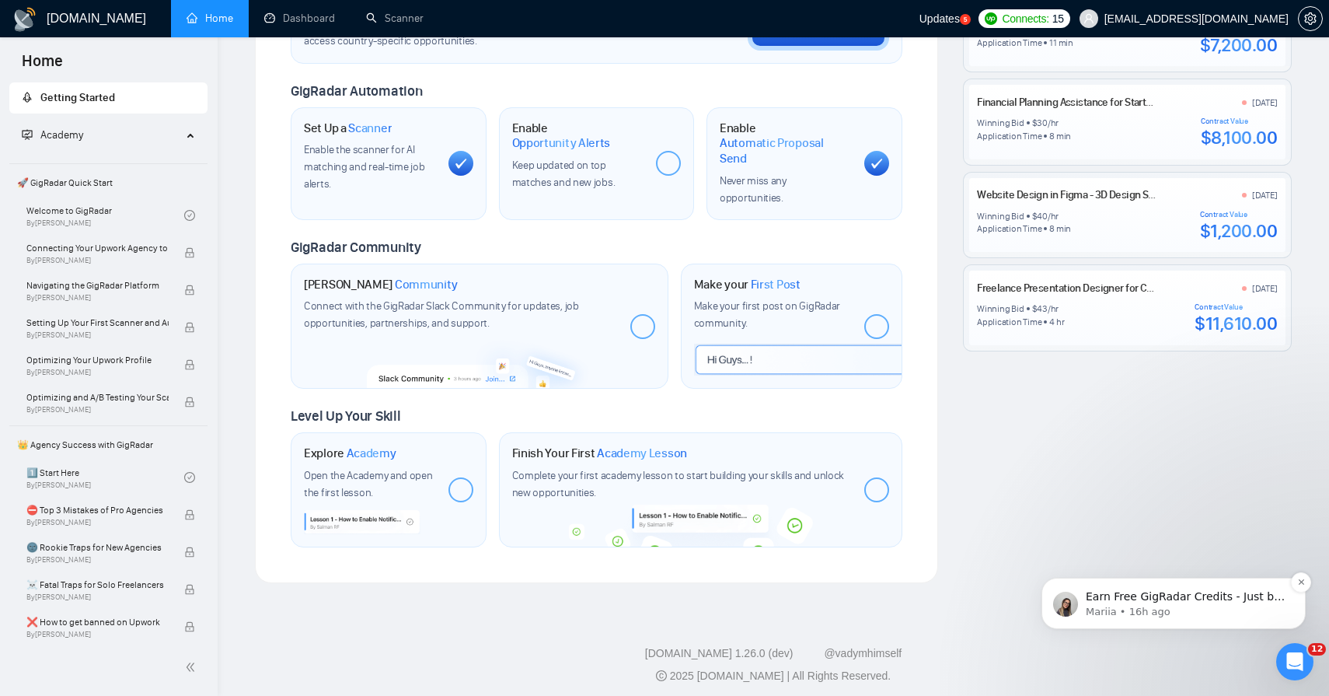
click at [1300, 592] on div "Earn Free GigRadar Credits - Just by Sharing Your Story! 💬 Want more credits fo…" at bounding box center [1173, 602] width 264 height 51
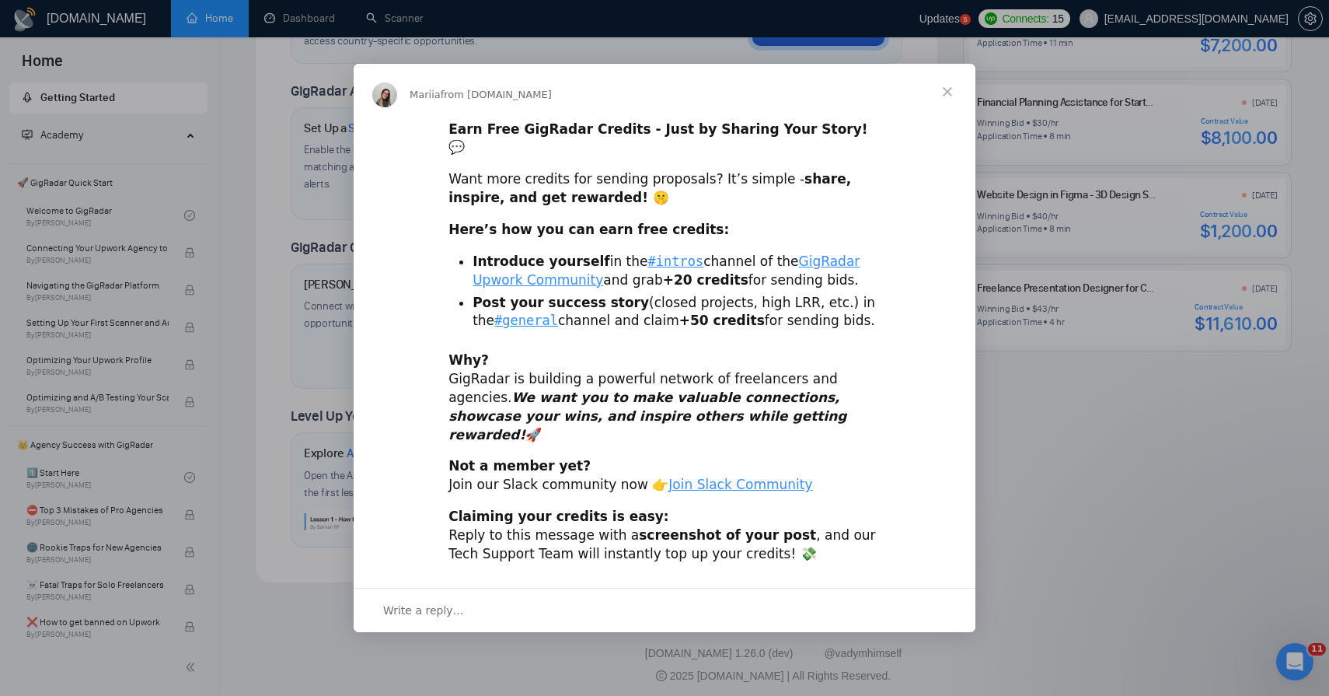
click at [952, 104] on span "Close" at bounding box center [947, 92] width 56 height 56
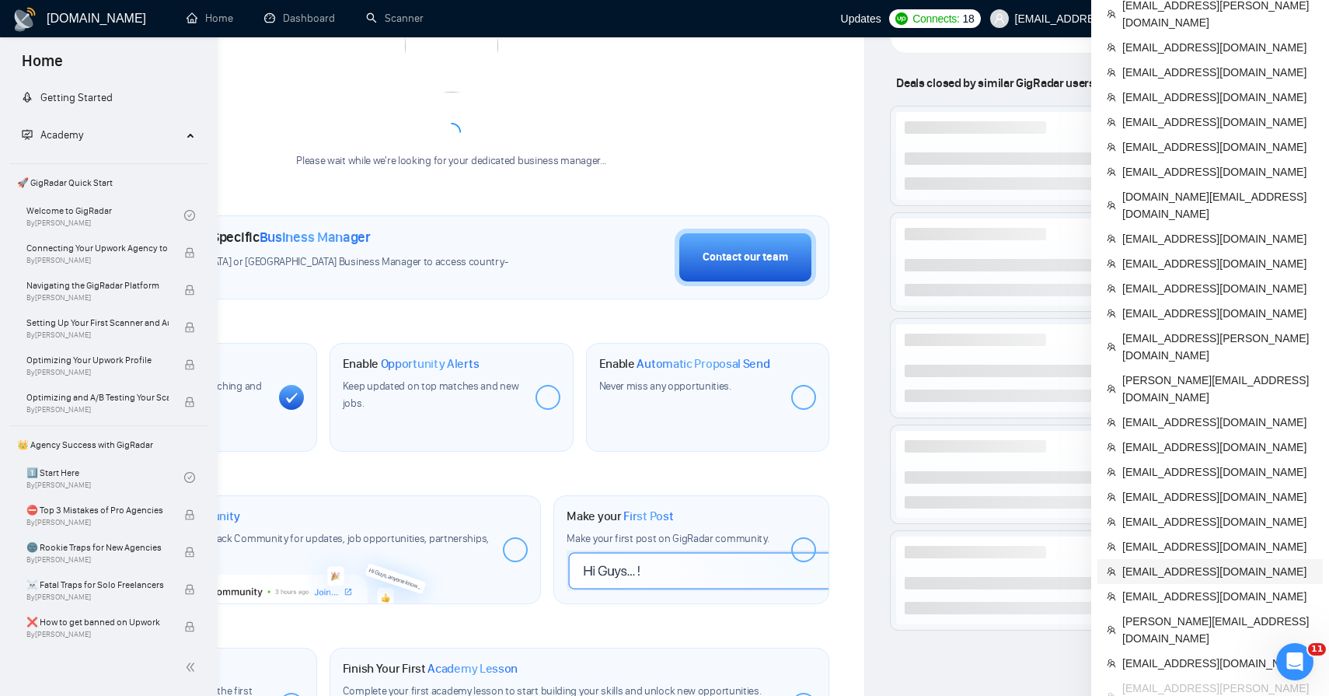
scroll to position [409, 0]
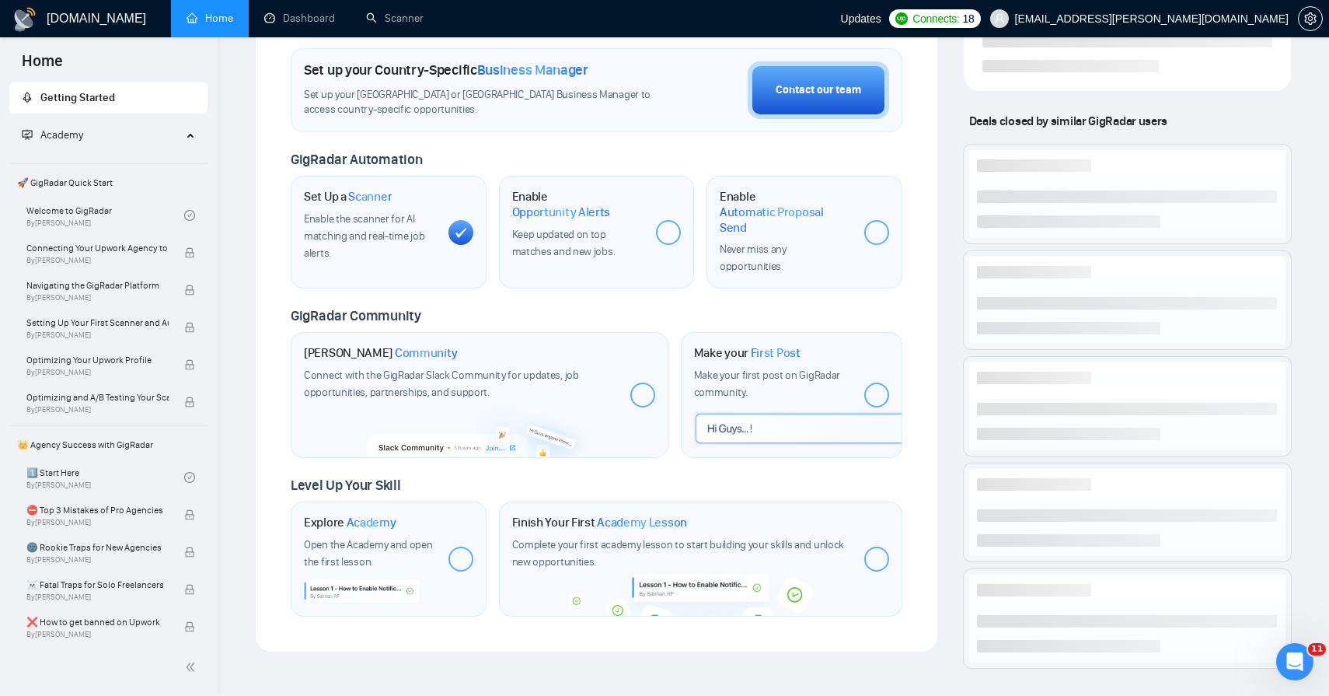
click at [313, 39] on div "Welcome to GigRadar We're excited to have you on board. Get ready to streamline…" at bounding box center [597, 152] width 612 height 927
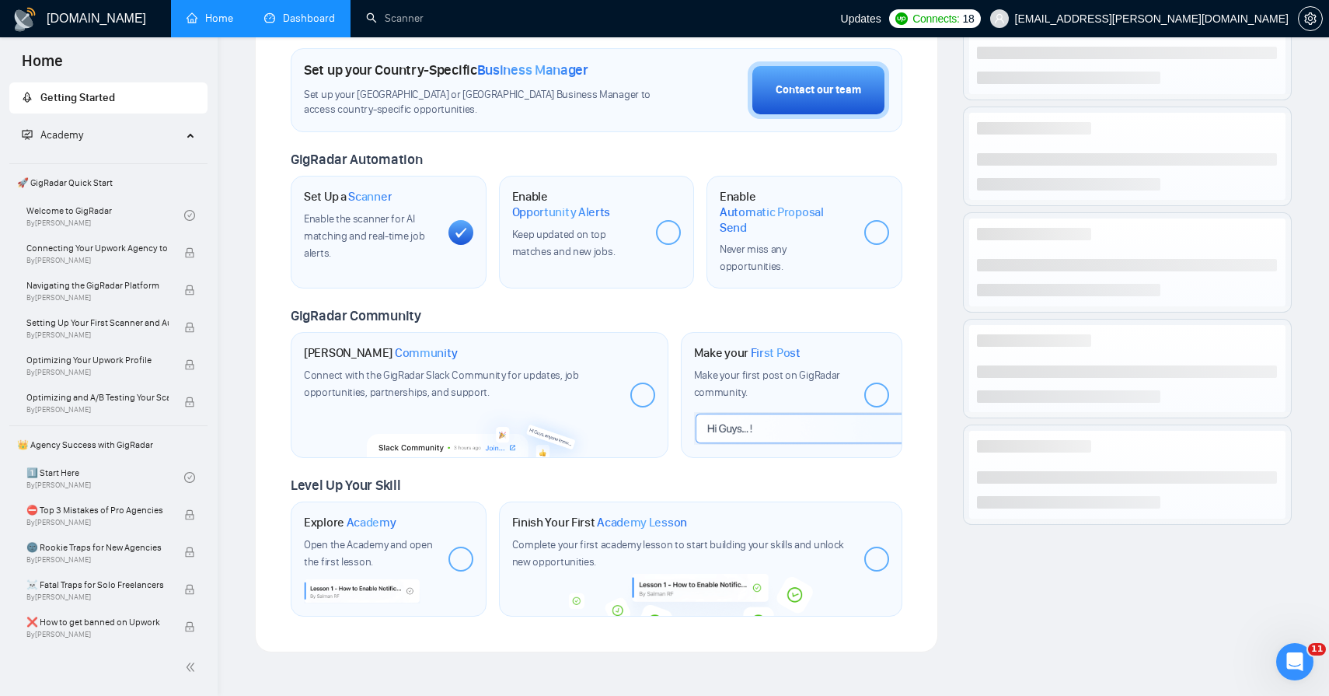
click at [317, 19] on link "Dashboard" at bounding box center [299, 18] width 71 height 13
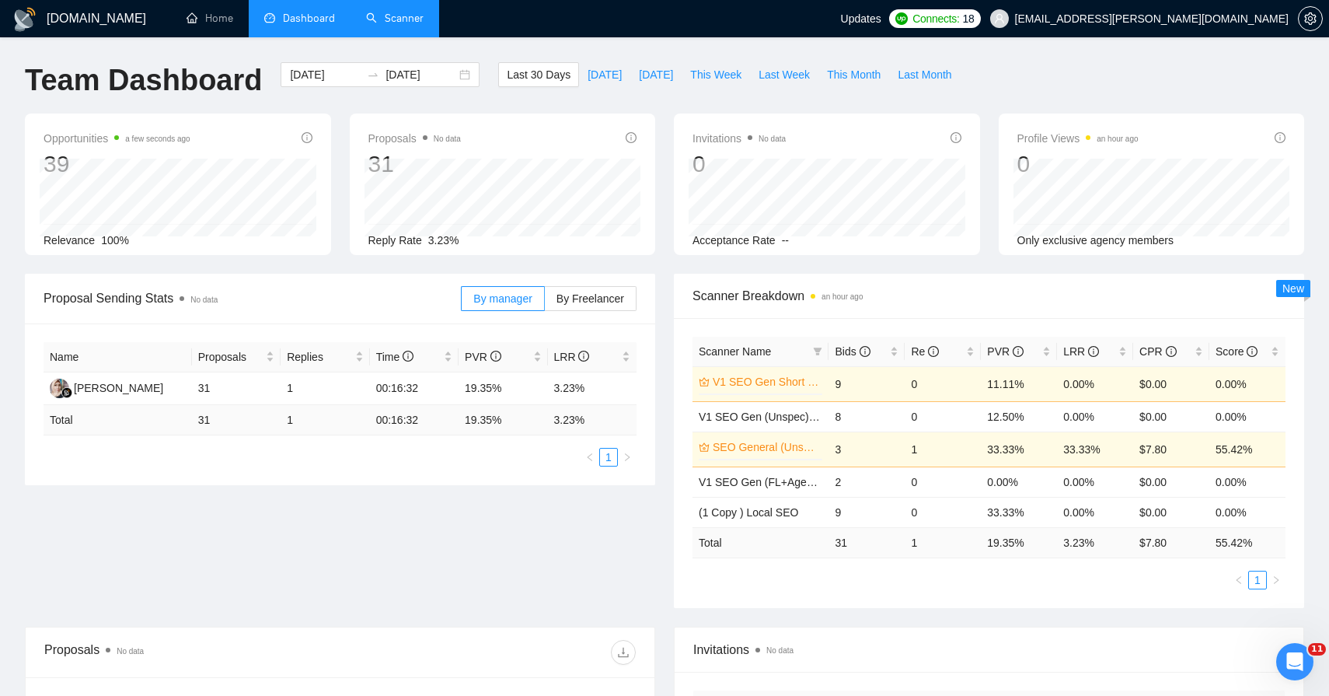
click at [410, 25] on link "Scanner" at bounding box center [395, 18] width 58 height 13
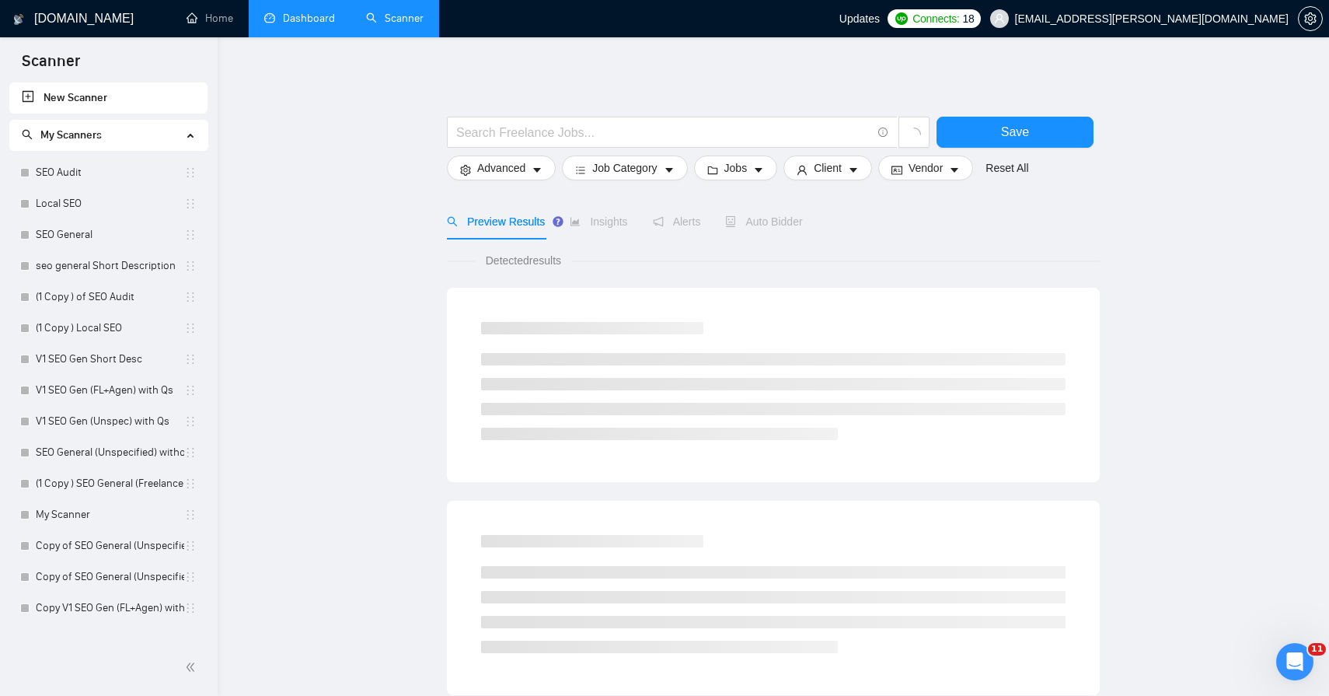
click at [321, 19] on link "Dashboard" at bounding box center [299, 18] width 71 height 13
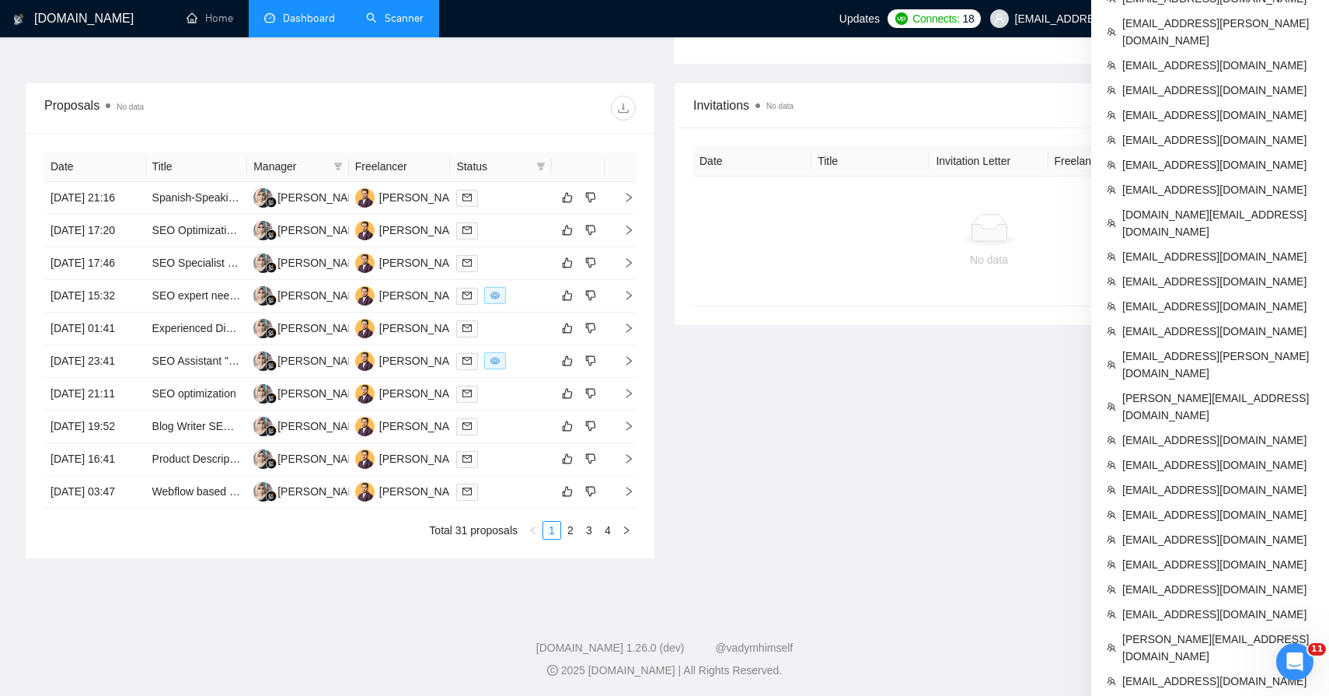
scroll to position [693, 0]
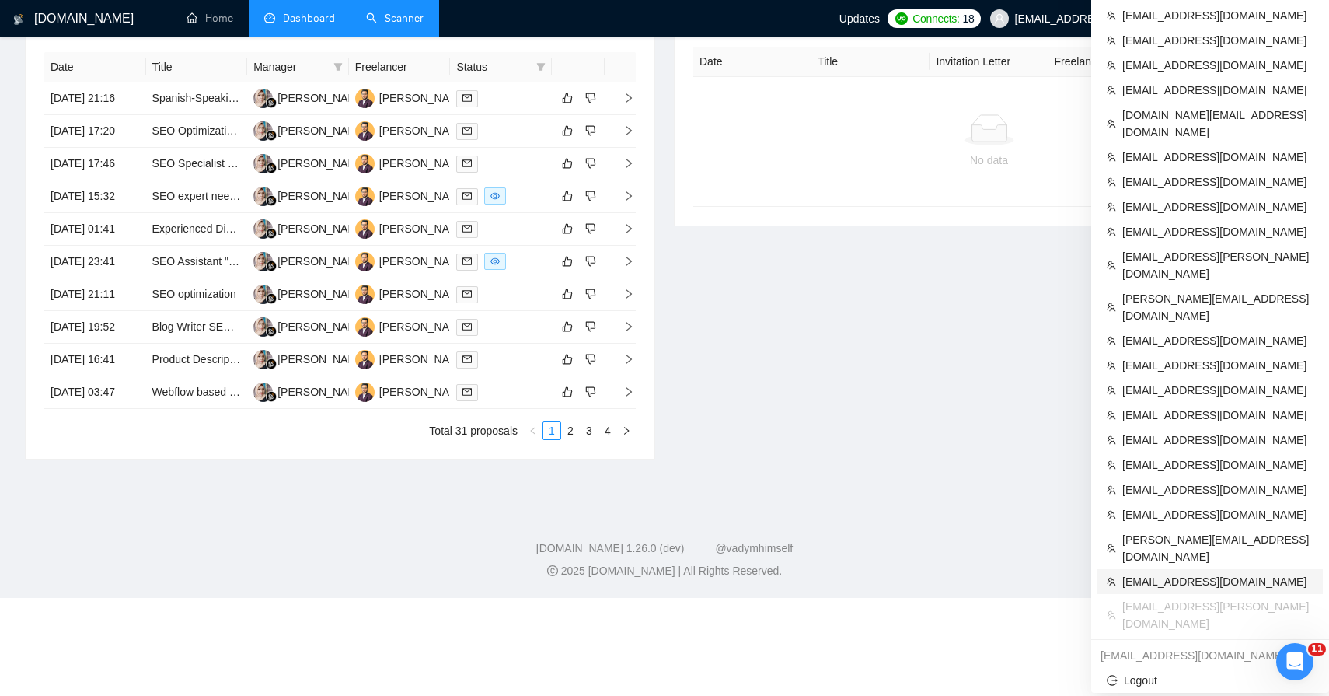
click at [1186, 573] on span "[EMAIL_ADDRESS][DOMAIN_NAME]" at bounding box center [1217, 581] width 191 height 17
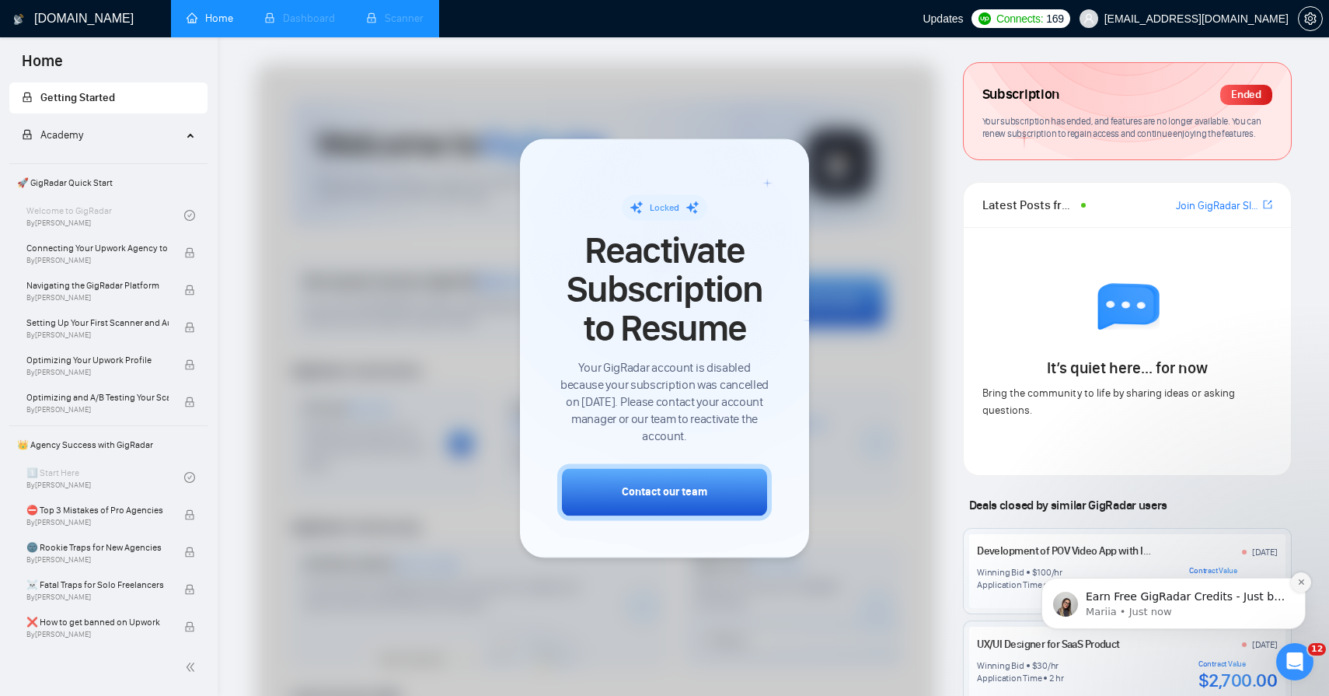
click at [1301, 583] on icon "Dismiss notification" at bounding box center [1300, 581] width 5 height 5
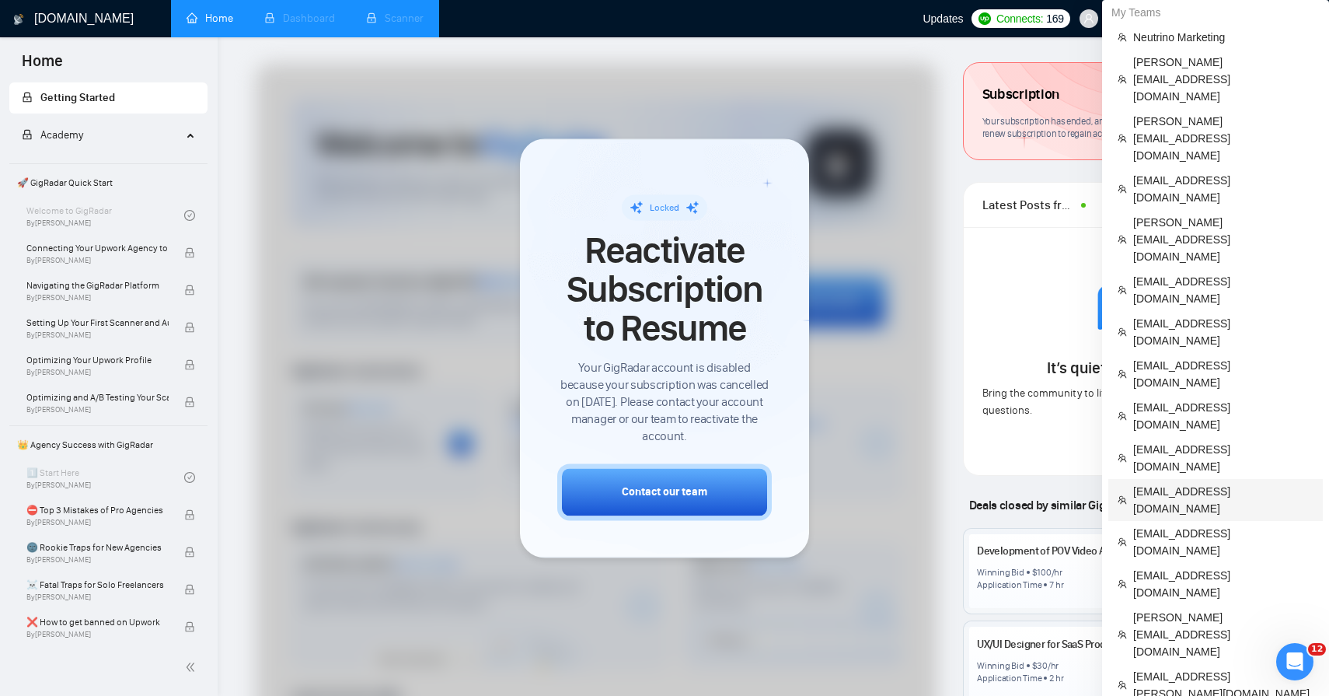
click at [1210, 483] on span "[EMAIL_ADDRESS][DOMAIN_NAME]" at bounding box center [1223, 500] width 180 height 34
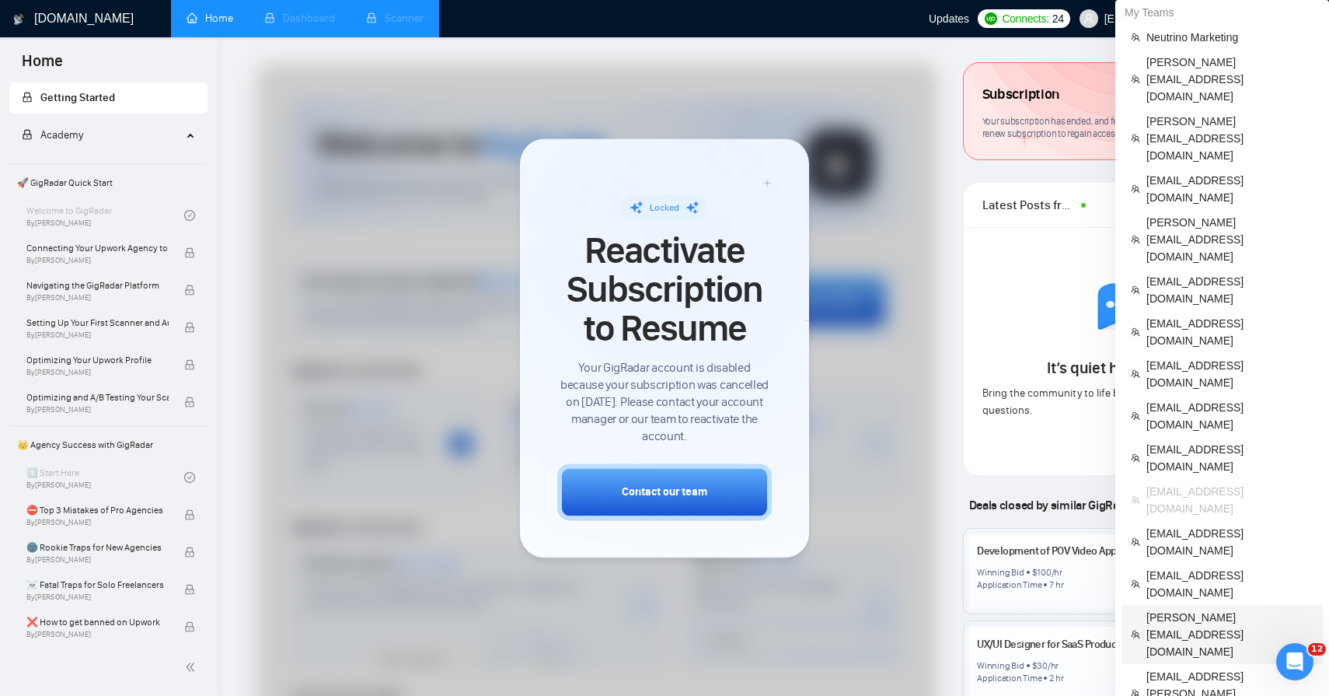
click at [1219, 609] on span "[PERSON_NAME][EMAIL_ADDRESS][DOMAIN_NAME]" at bounding box center [1229, 634] width 167 height 51
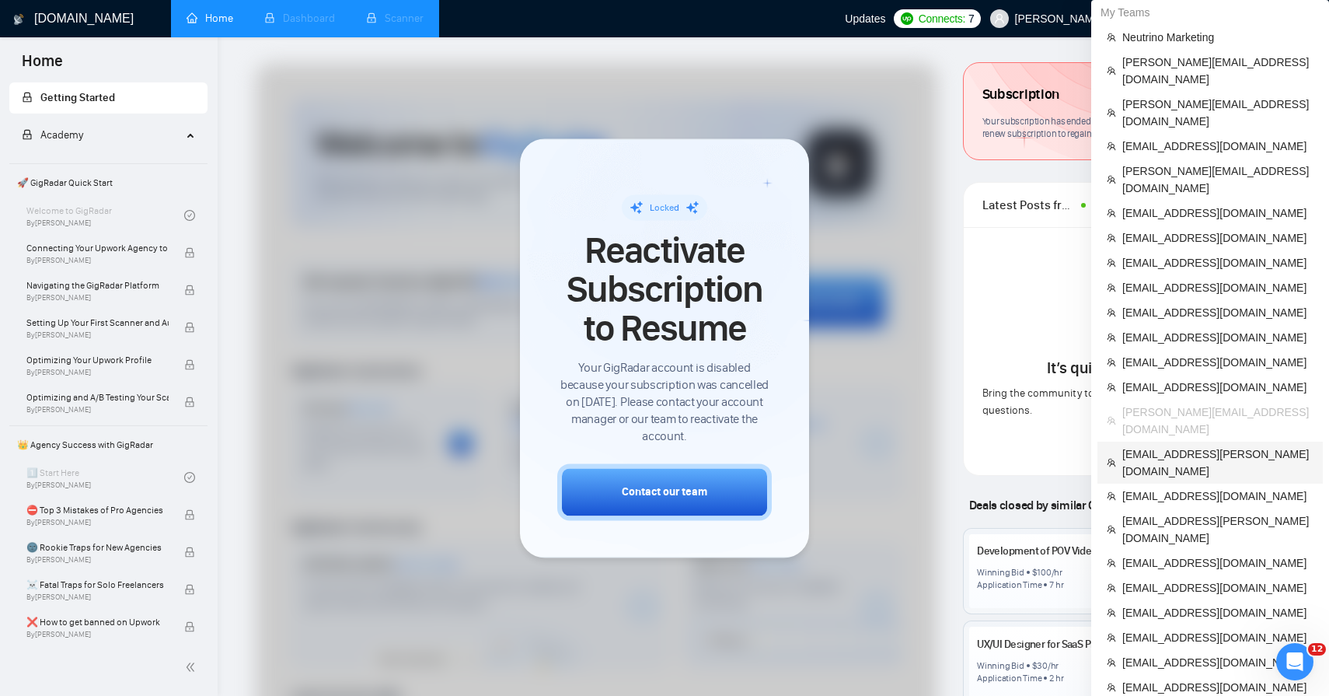
click at [1213, 445] on span "[EMAIL_ADDRESS][PERSON_NAME][DOMAIN_NAME]" at bounding box center [1217, 462] width 191 height 34
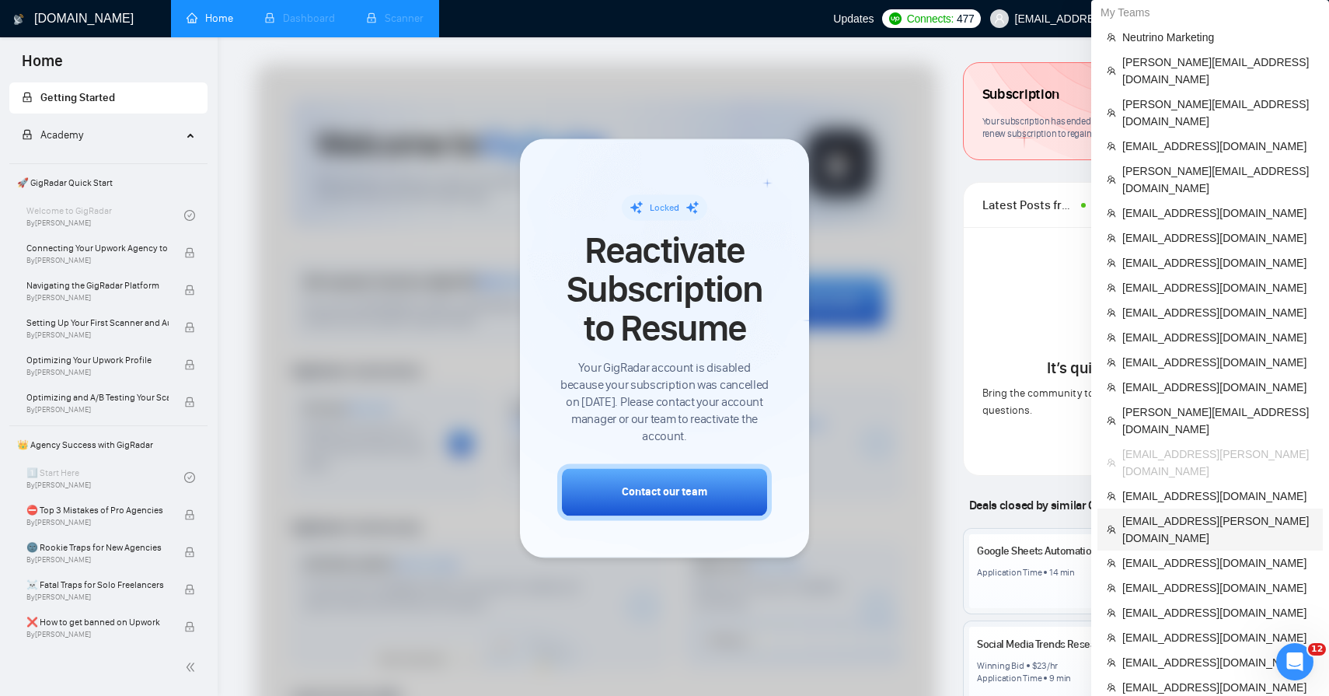
click at [1228, 508] on li "[EMAIL_ADDRESS][PERSON_NAME][DOMAIN_NAME]" at bounding box center [1209, 529] width 225 height 42
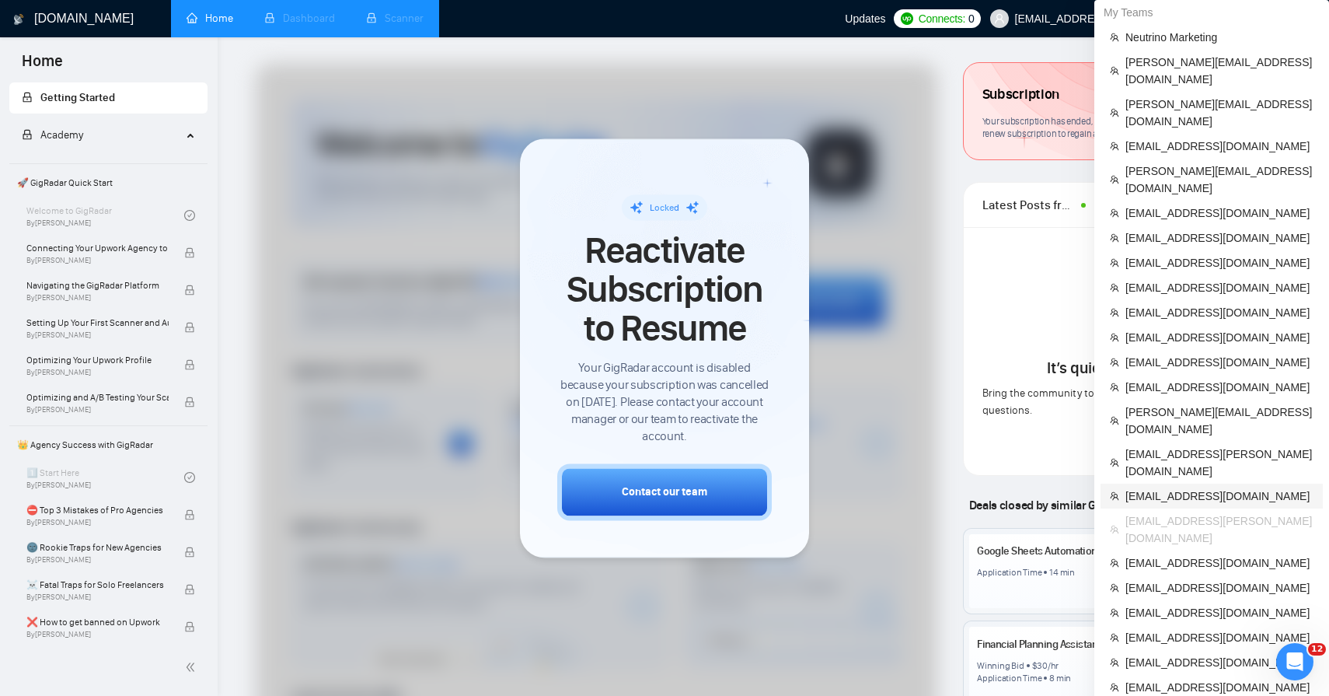
click at [1224, 487] on span "[EMAIL_ADDRESS][DOMAIN_NAME]" at bounding box center [1219, 495] width 188 height 17
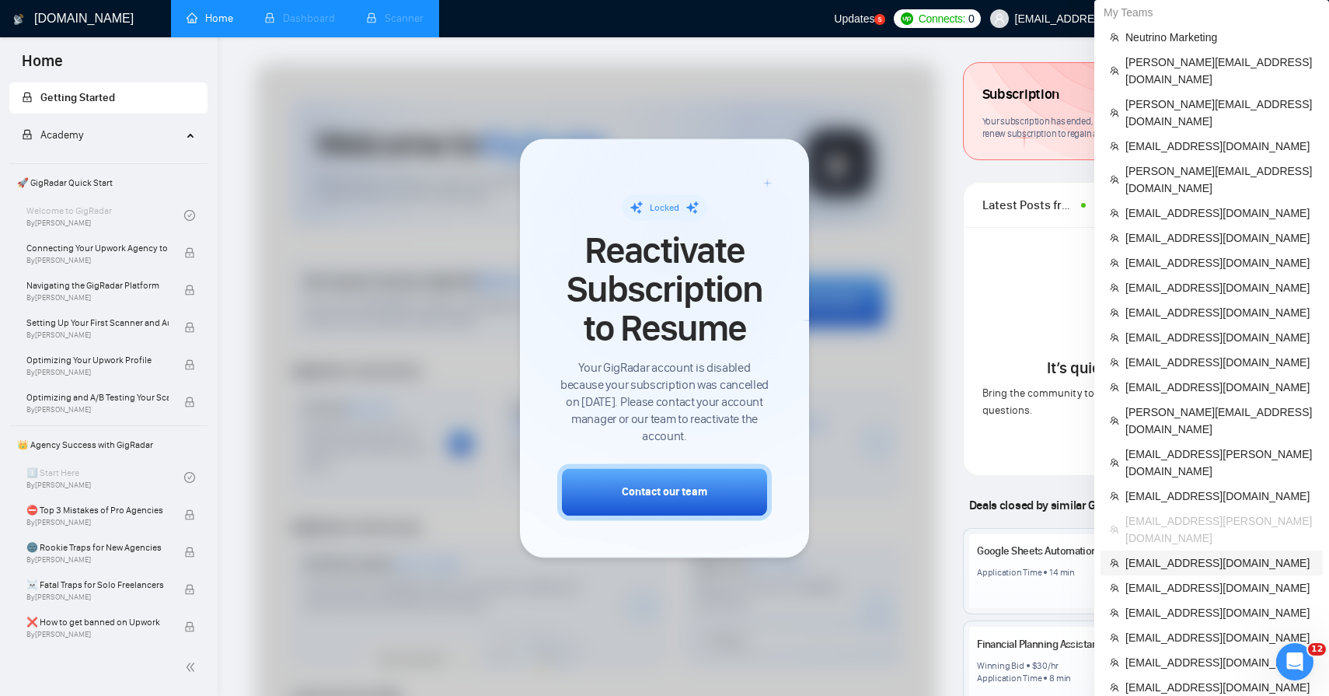
click at [1246, 554] on span "[EMAIL_ADDRESS][DOMAIN_NAME]" at bounding box center [1219, 562] width 188 height 17
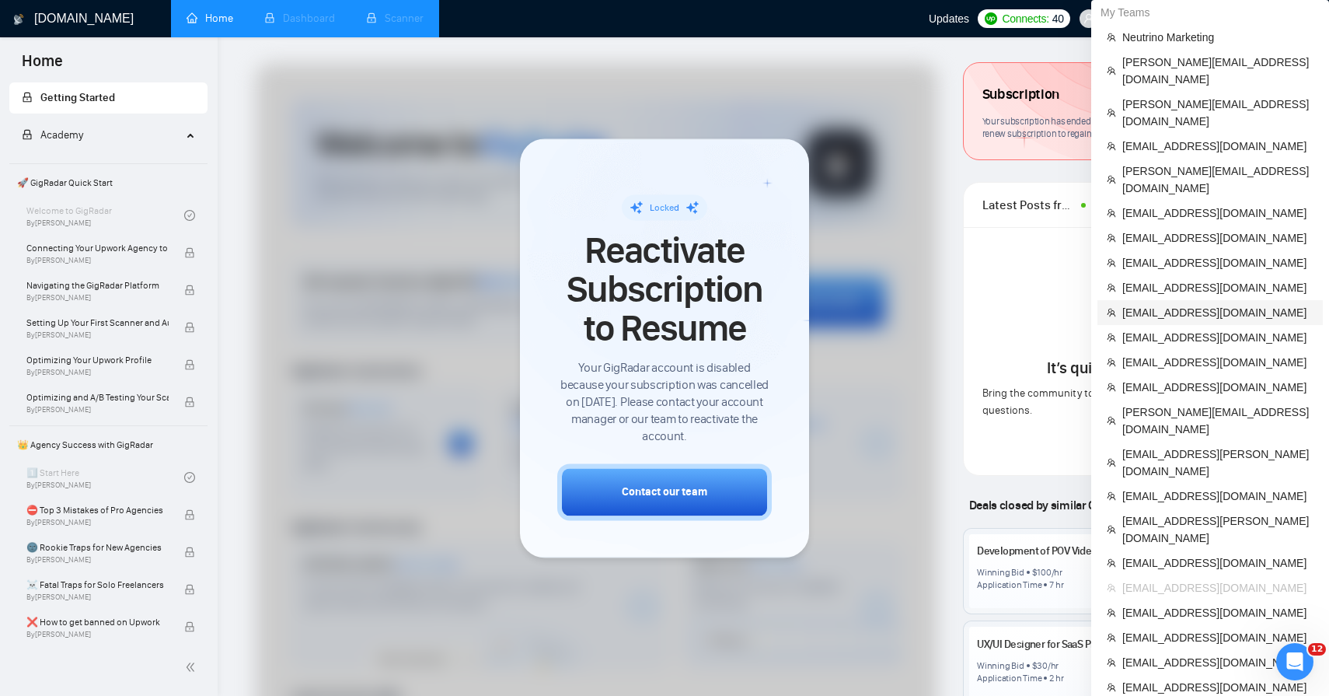
click at [1210, 304] on span "[EMAIL_ADDRESS][DOMAIN_NAME]" at bounding box center [1217, 312] width 191 height 17
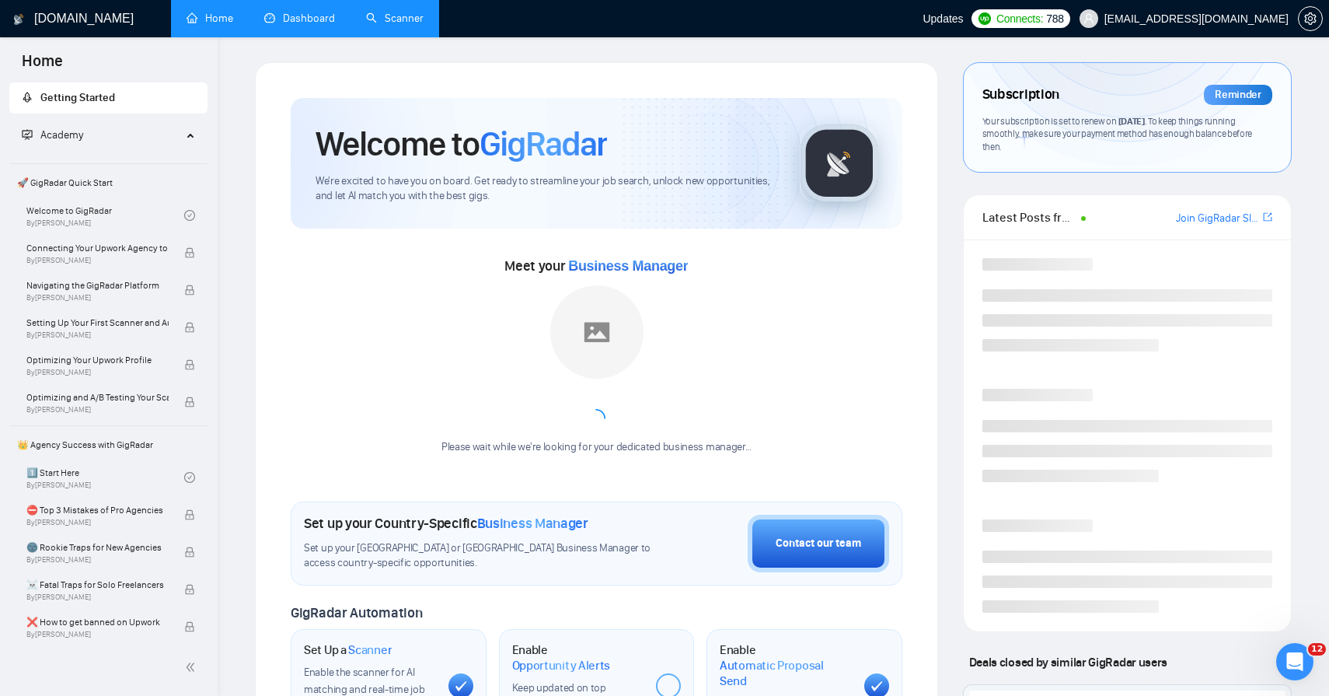
click at [310, 22] on link "Dashboard" at bounding box center [299, 18] width 71 height 13
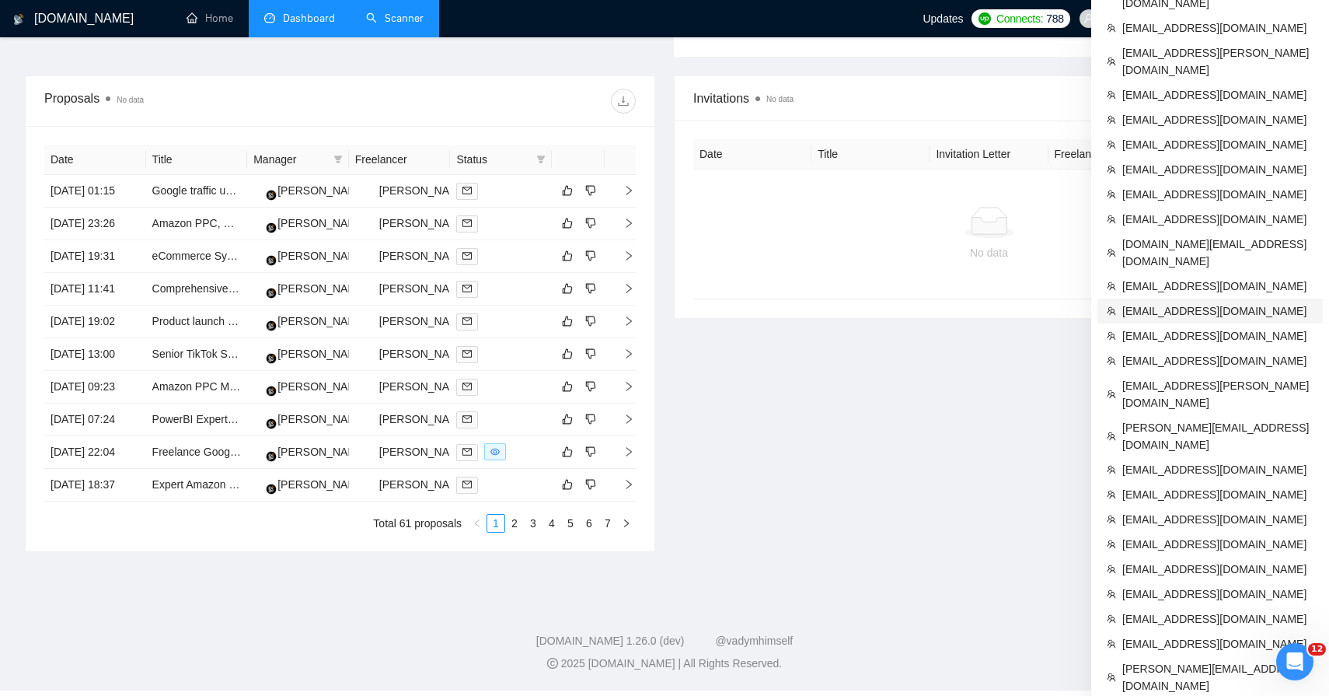
scroll to position [561, 0]
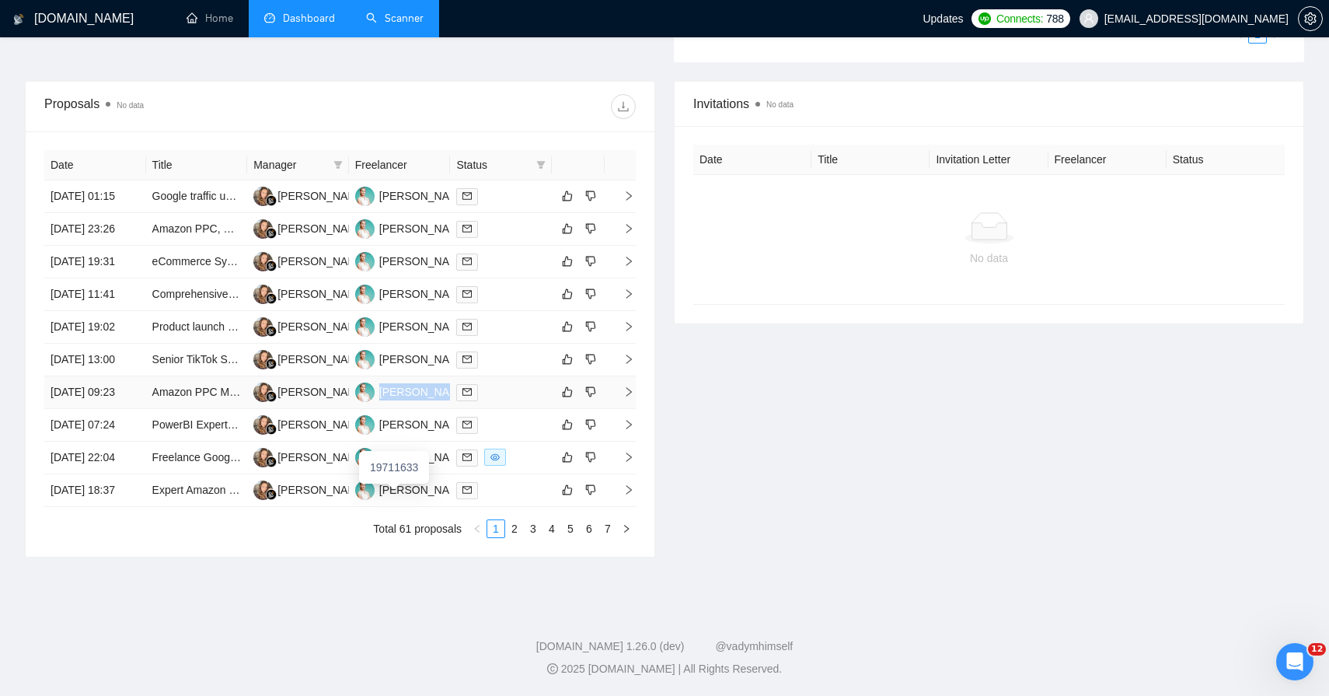
drag, startPoint x: 444, startPoint y: 465, endPoint x: 378, endPoint y: 465, distance: 65.3
click at [378, 409] on td "Irina Barskiy" at bounding box center [400, 392] width 102 height 33
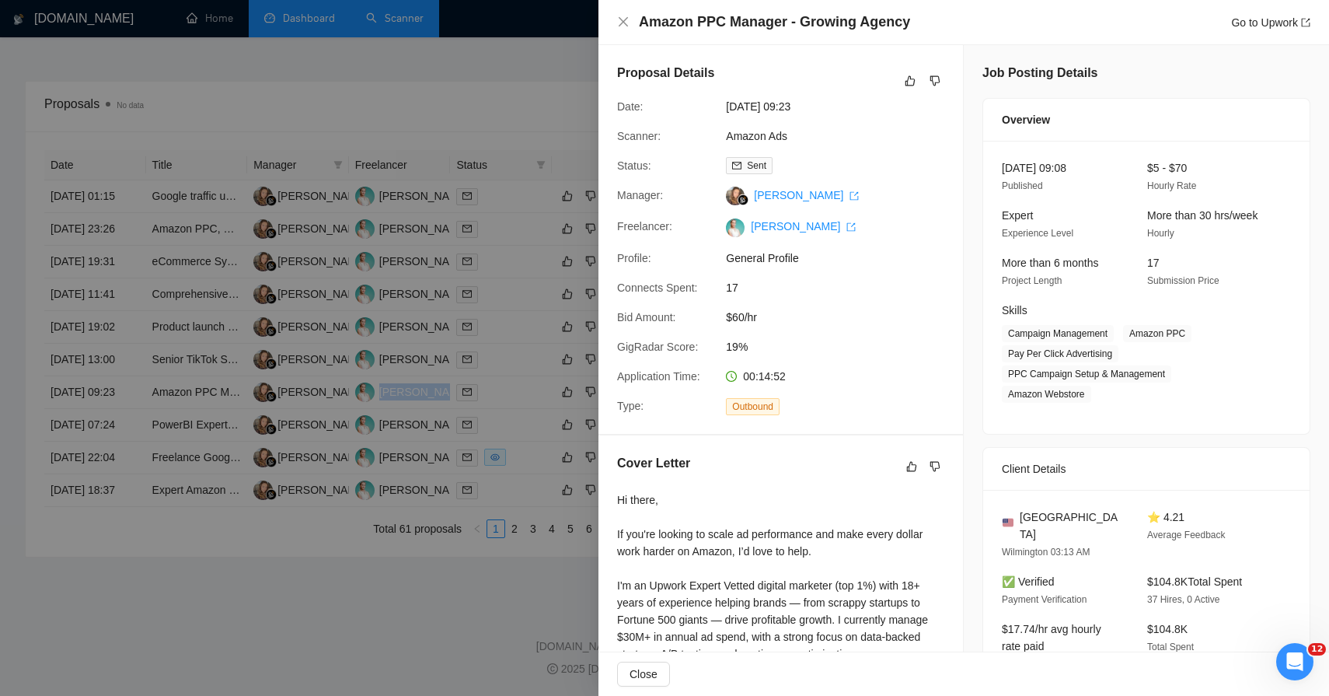
copy div "Irina Barskiy"
click at [526, 202] on div at bounding box center [664, 348] width 1329 height 696
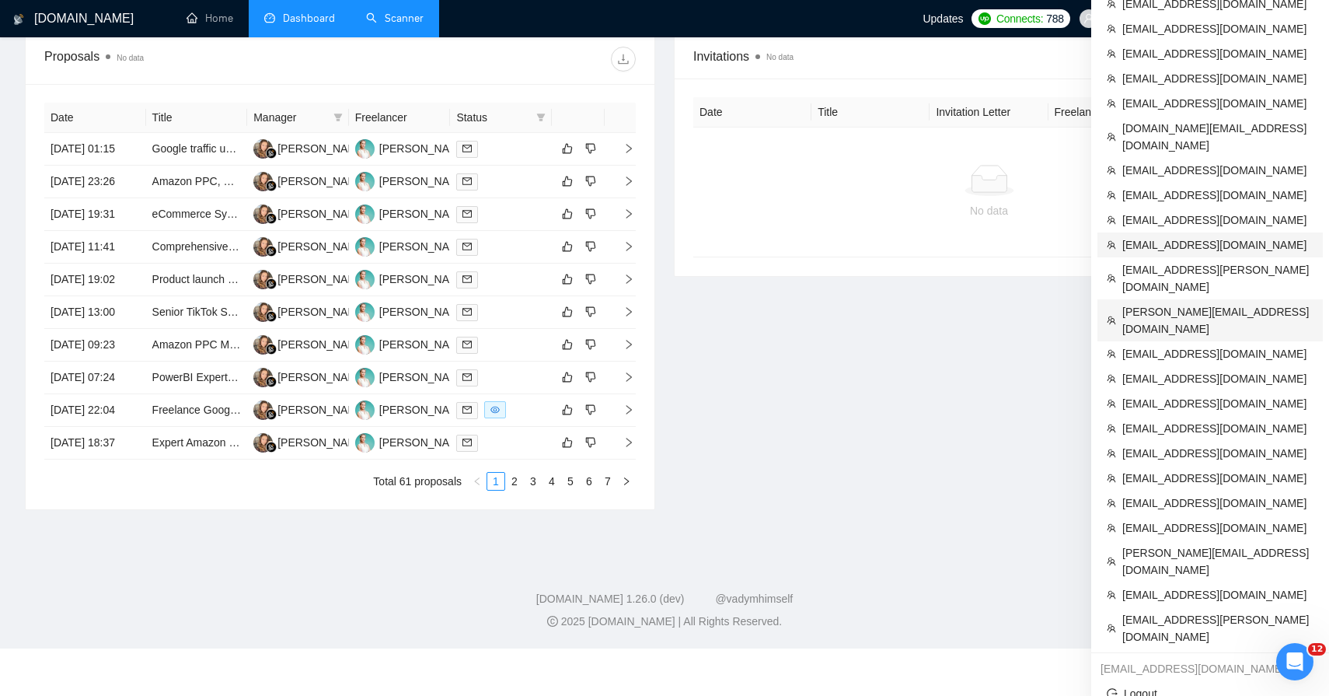
scroll to position [581, 0]
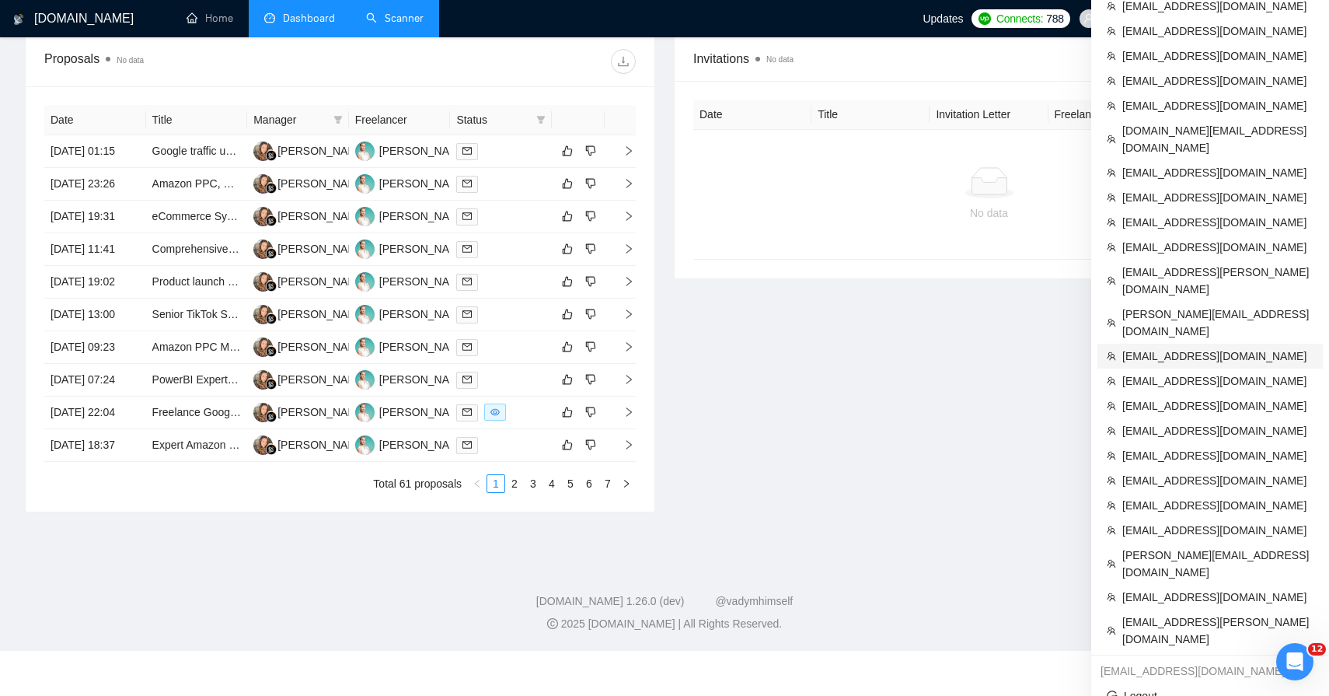
click at [1195, 344] on li "[EMAIL_ADDRESS][DOMAIN_NAME]" at bounding box center [1209, 356] width 225 height 25
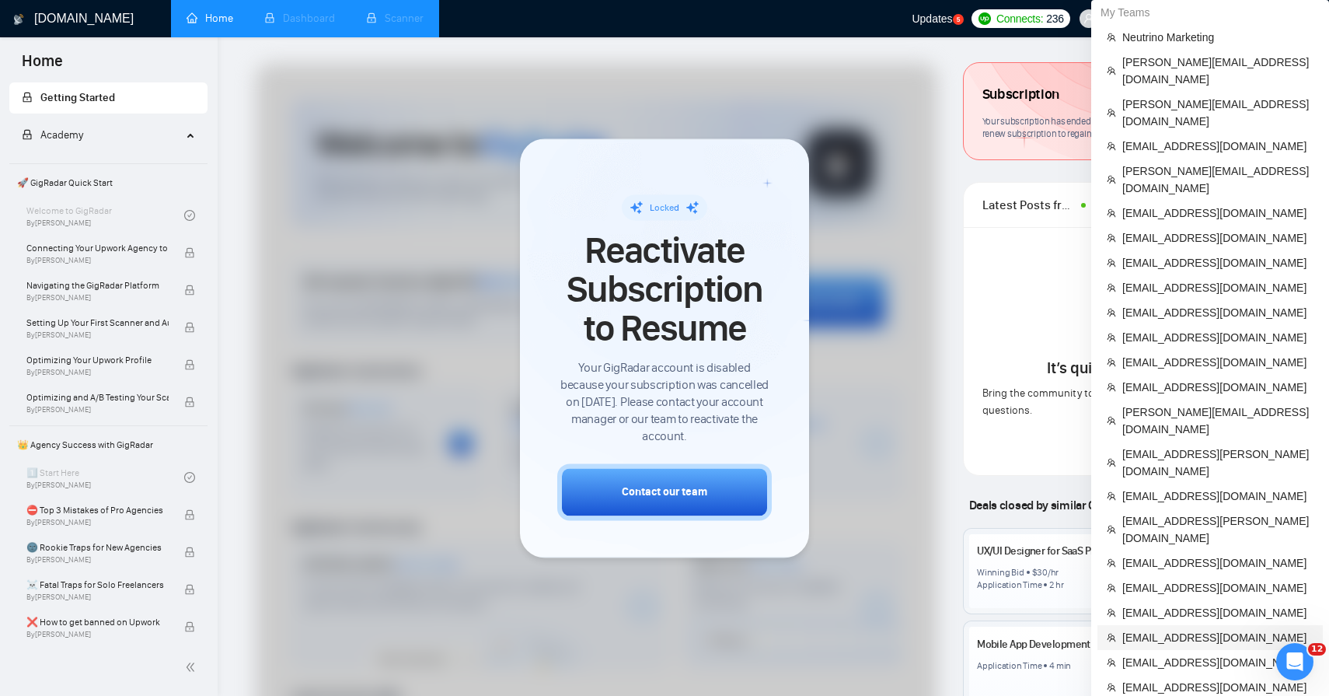
click at [1198, 629] on span "[EMAIL_ADDRESS][DOMAIN_NAME]" at bounding box center [1217, 637] width 191 height 17
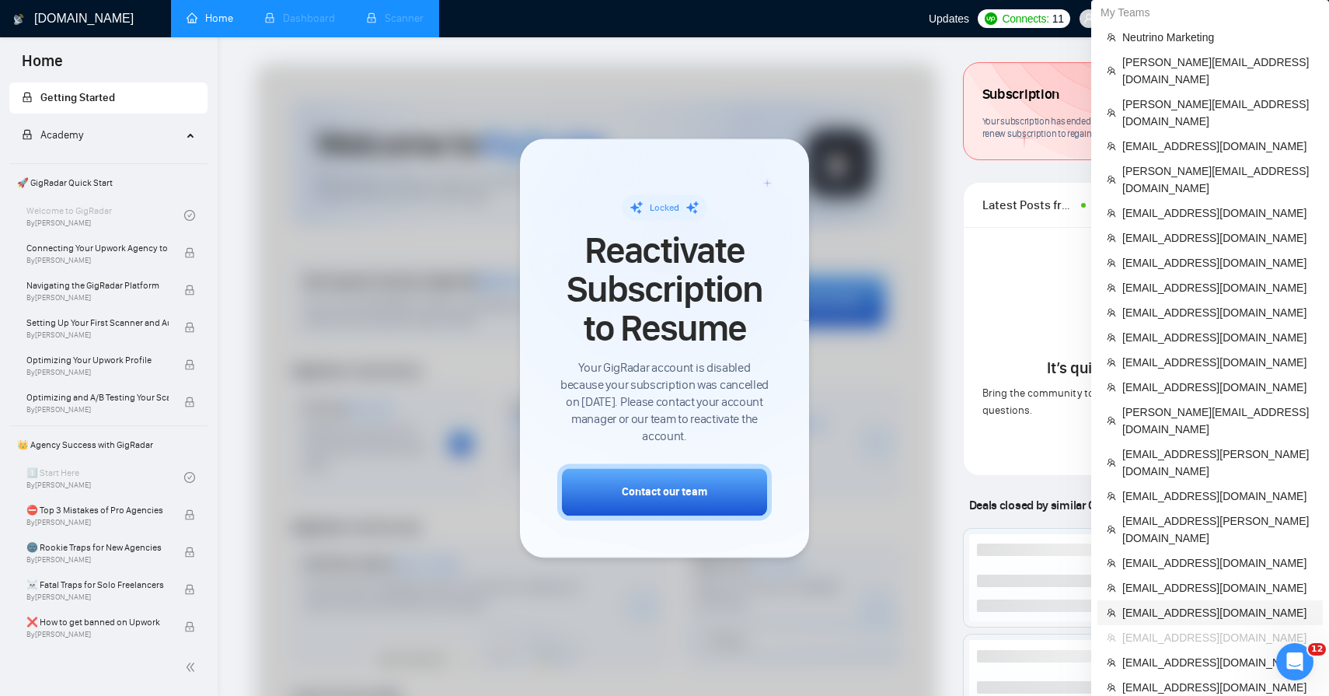
click at [1197, 604] on span "[EMAIL_ADDRESS][DOMAIN_NAME]" at bounding box center [1217, 612] width 191 height 17
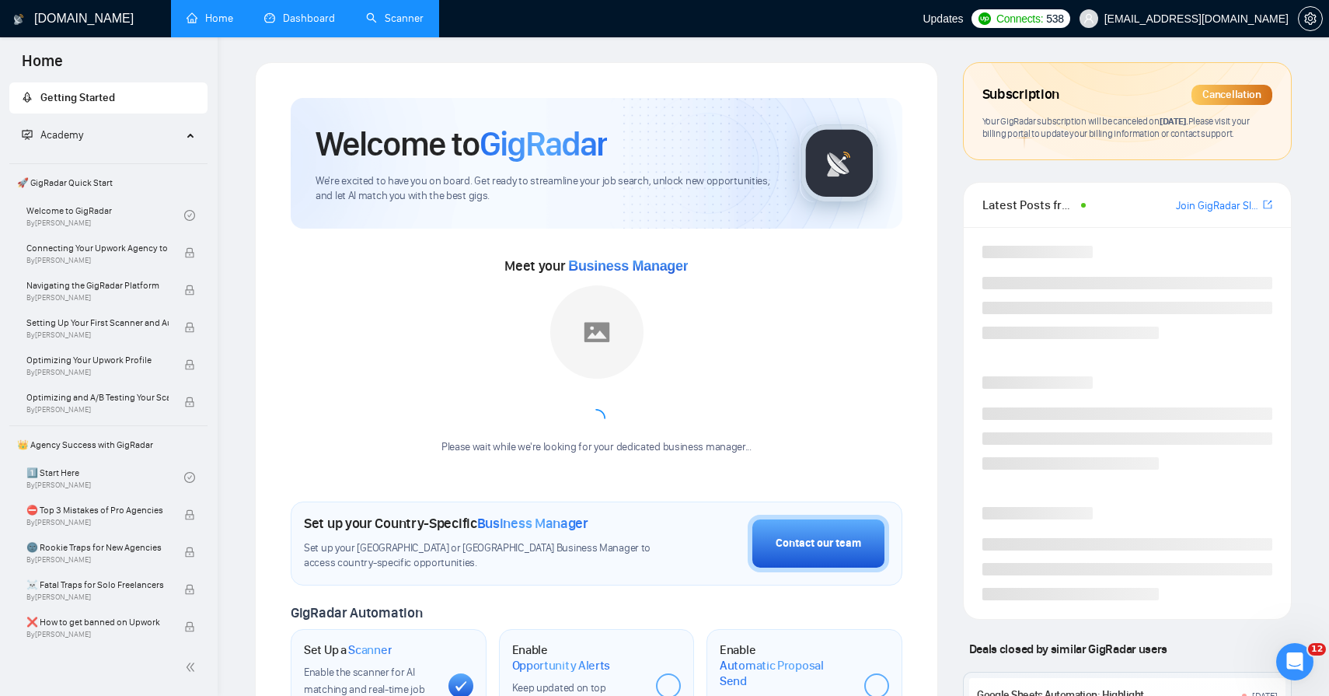
click at [309, 25] on link "Dashboard" at bounding box center [299, 18] width 71 height 13
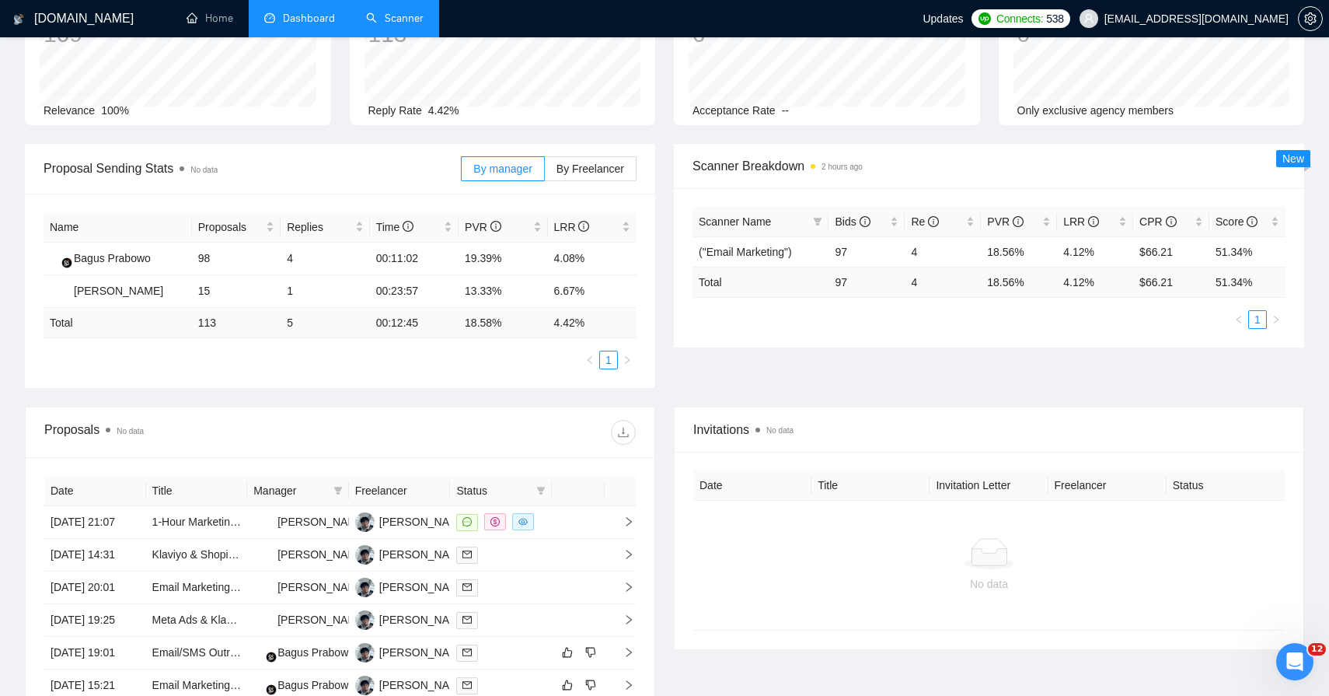
scroll to position [152, 0]
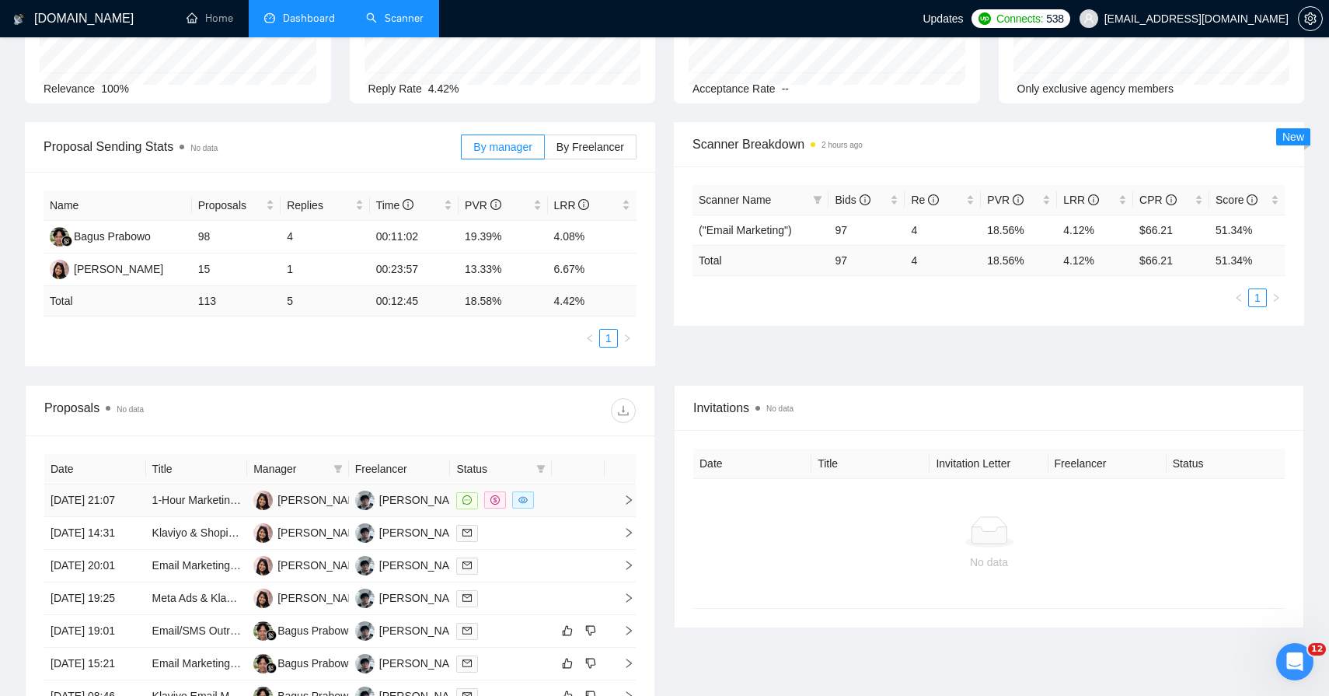
click at [474, 509] on span at bounding box center [467, 500] width 22 height 17
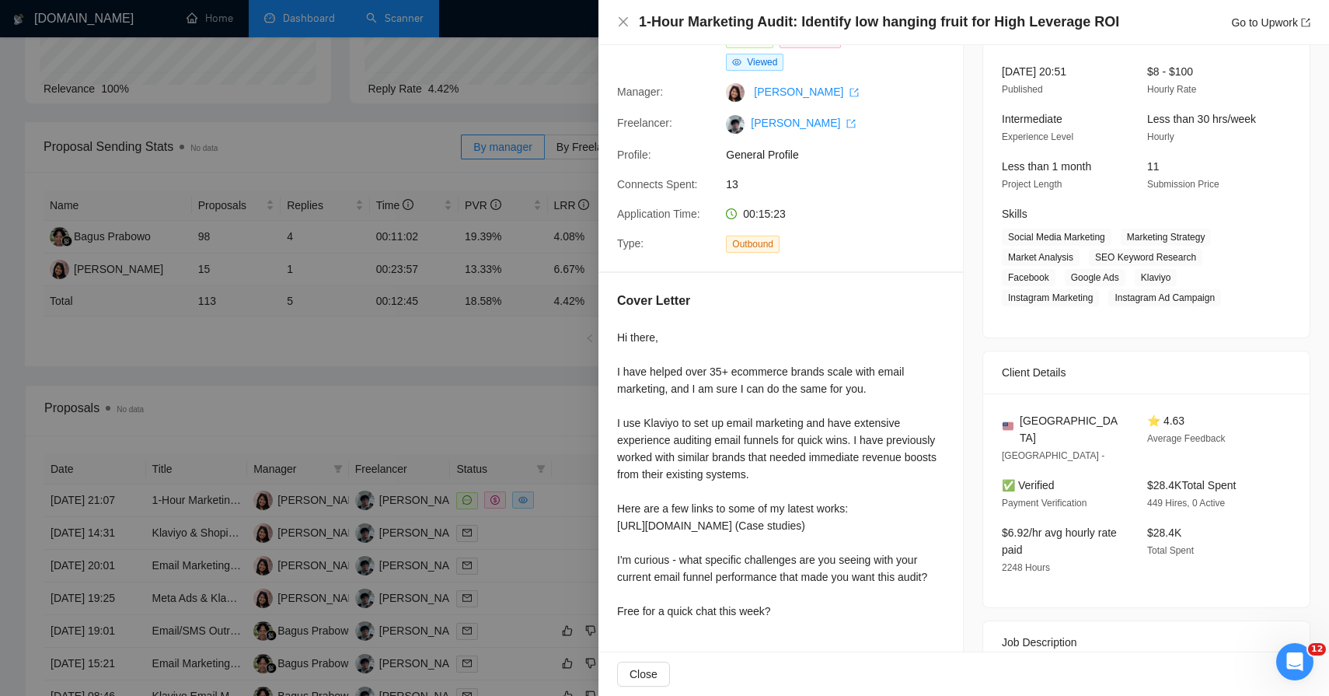
scroll to position [99, 0]
click at [434, 340] on div at bounding box center [664, 348] width 1329 height 696
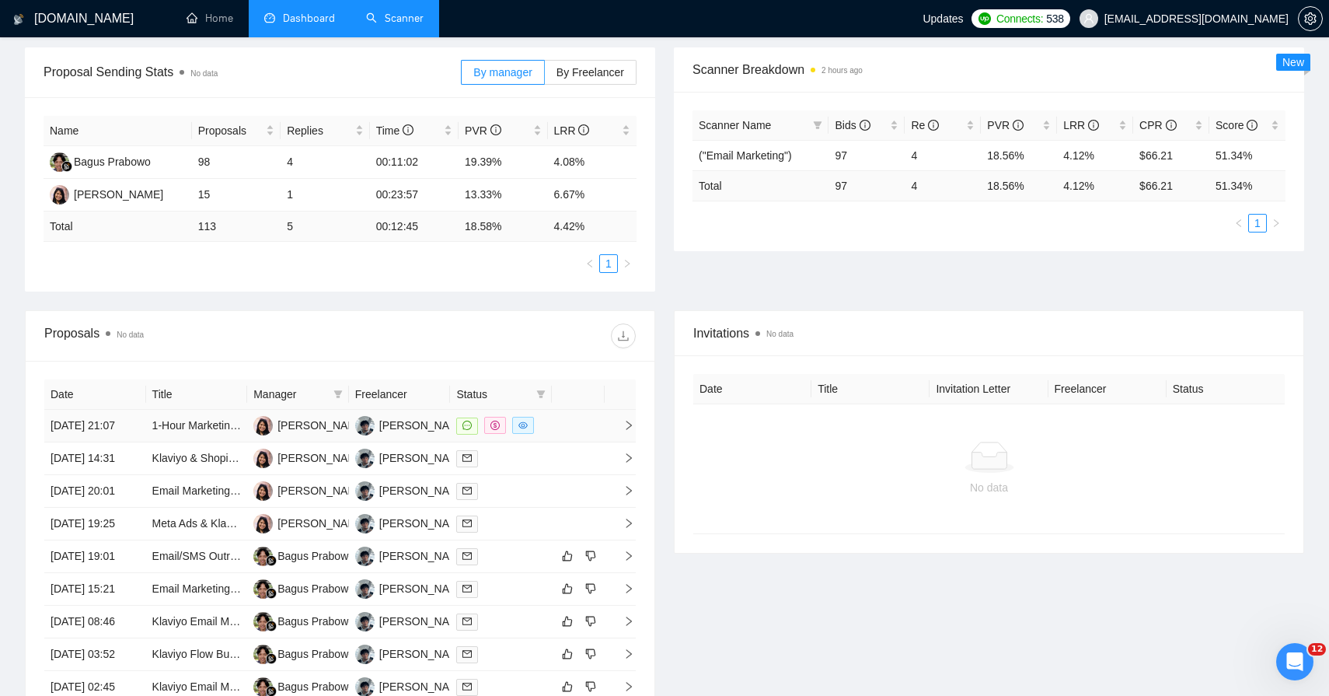
scroll to position [264, 0]
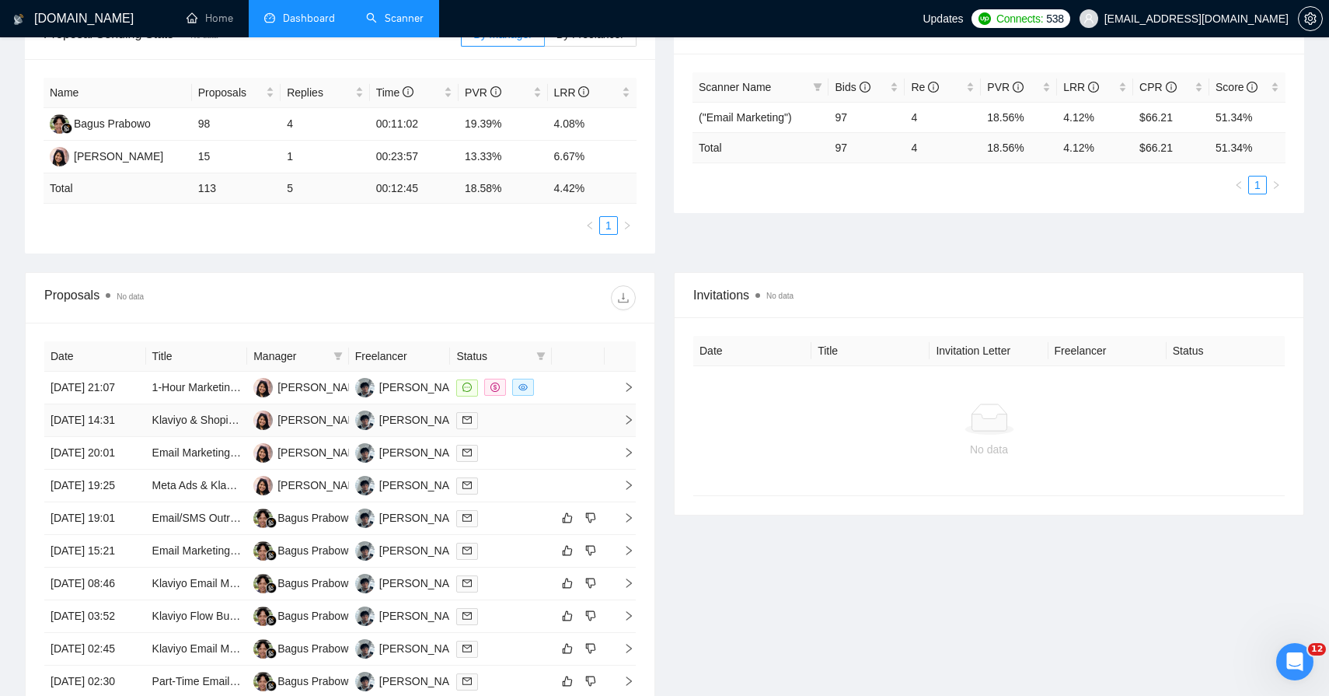
click at [535, 429] on div at bounding box center [500, 420] width 89 height 18
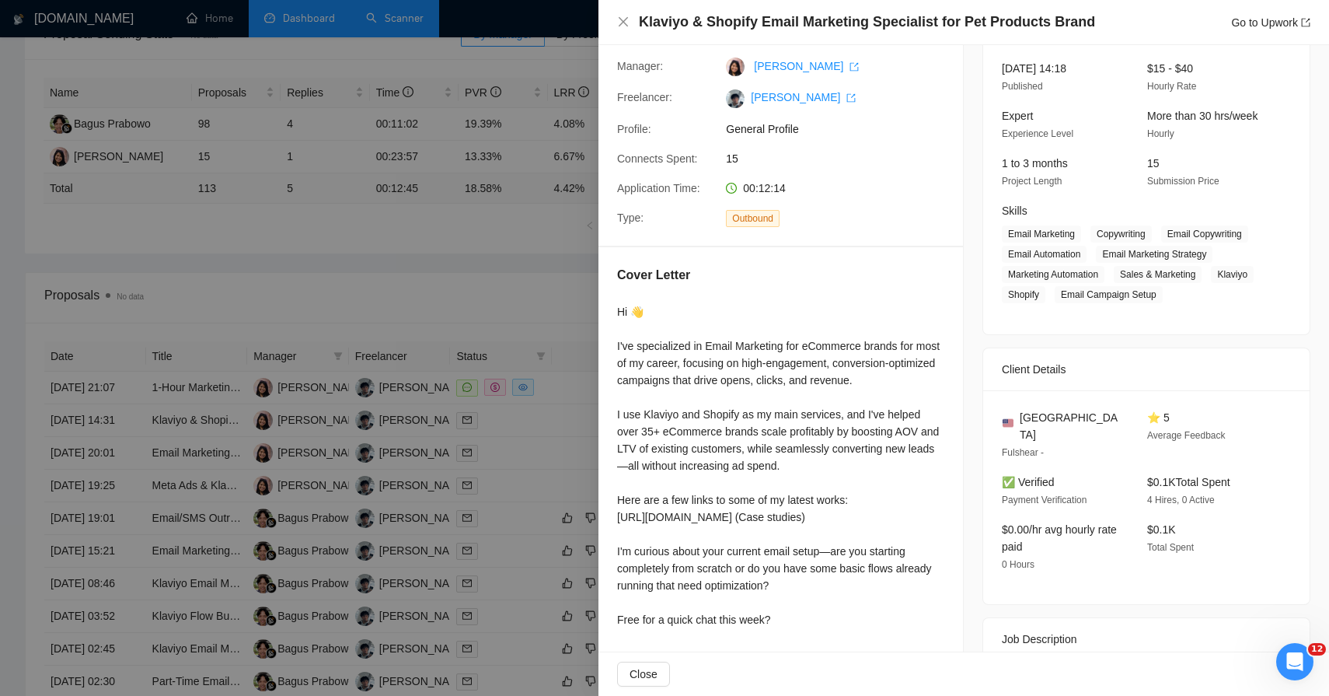
click at [490, 466] on div at bounding box center [664, 348] width 1329 height 696
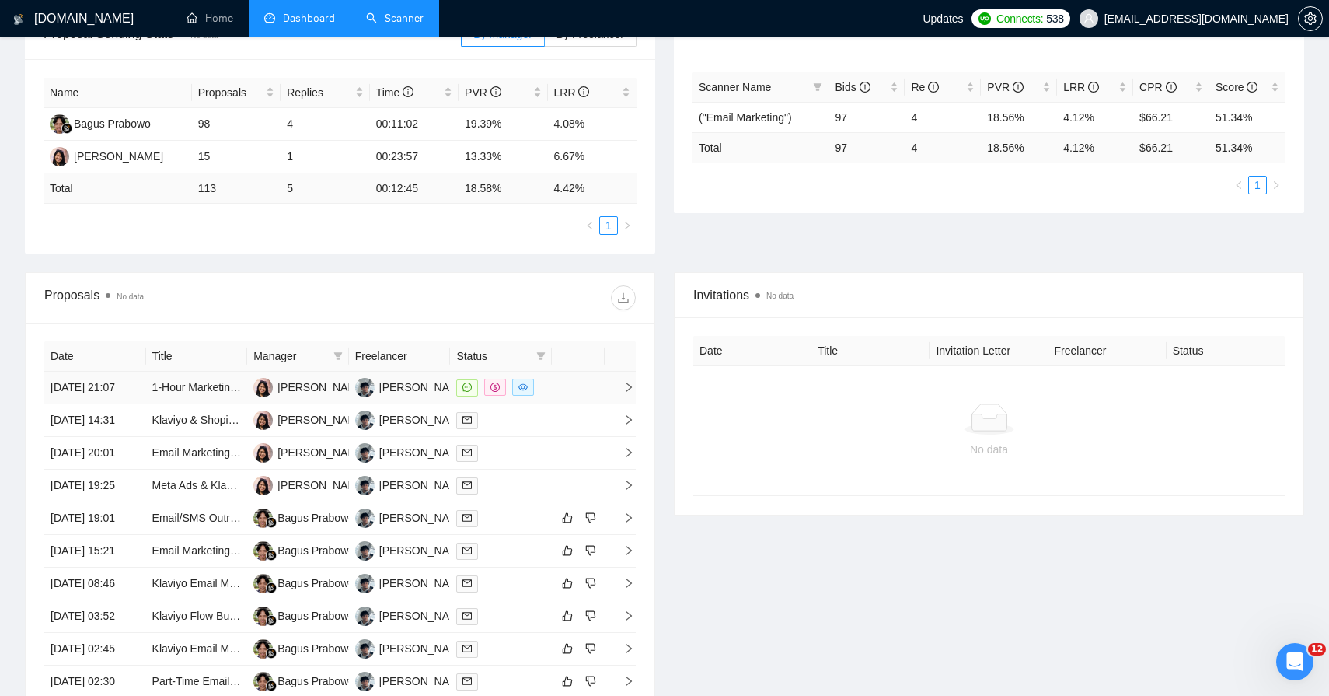
click at [576, 404] on td at bounding box center [578, 387] width 53 height 33
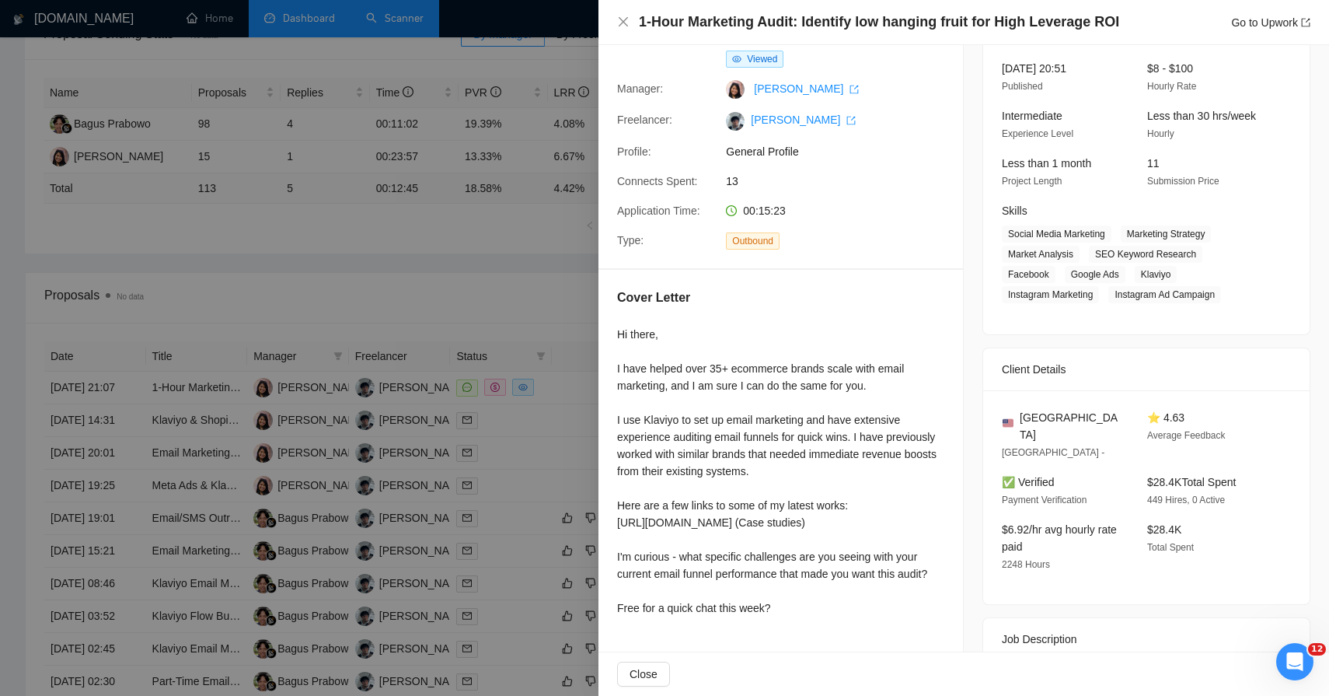
click at [438, 435] on div at bounding box center [664, 348] width 1329 height 696
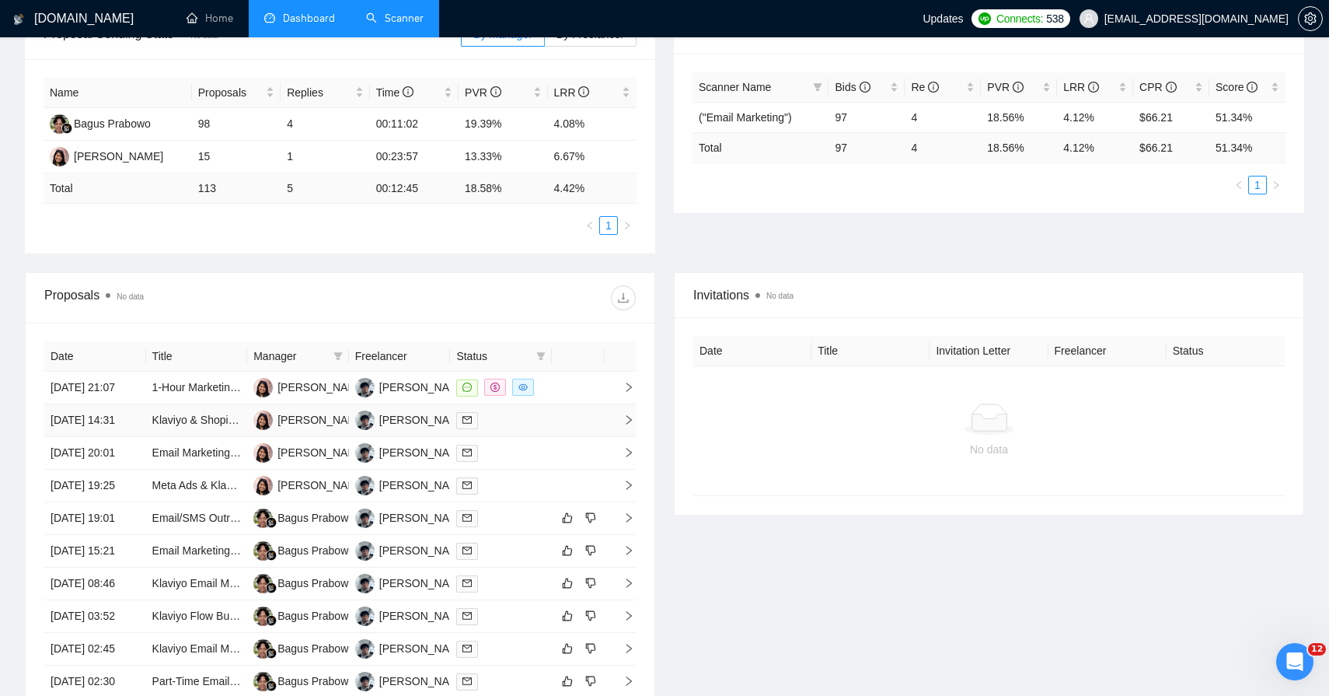
click at [577, 437] on td at bounding box center [578, 420] width 53 height 33
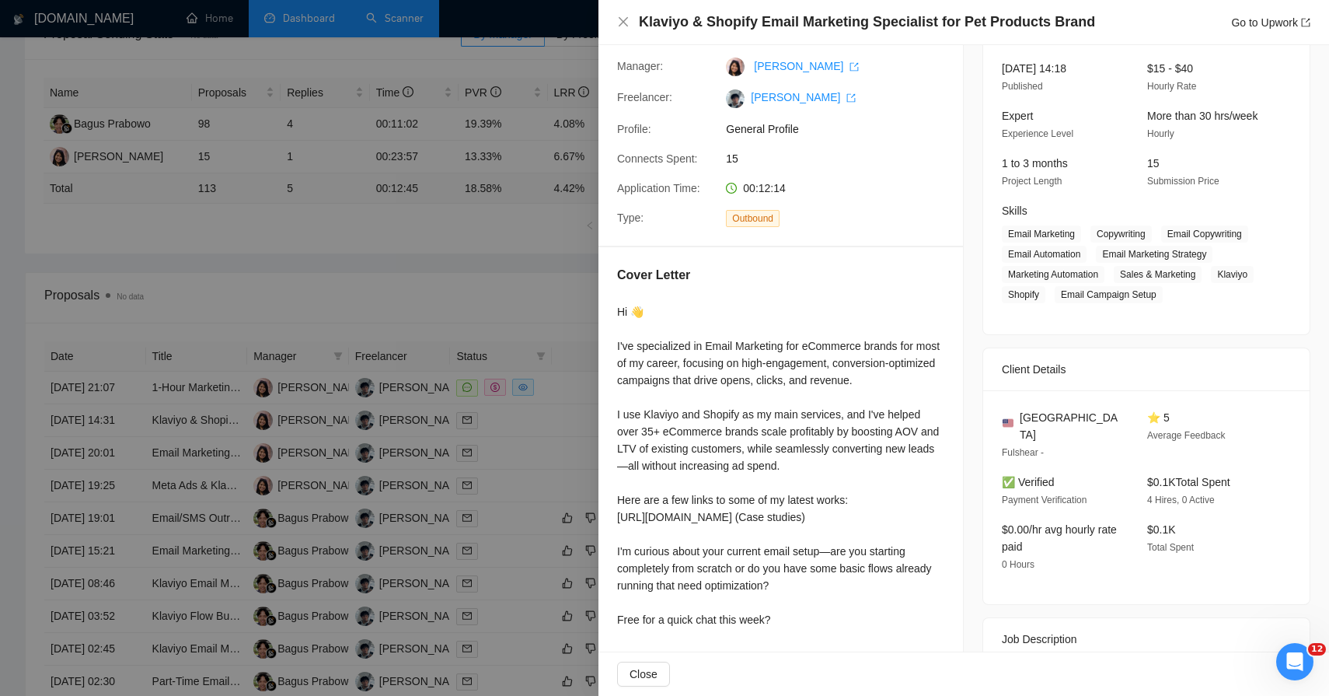
click at [471, 497] on div at bounding box center [664, 348] width 1329 height 696
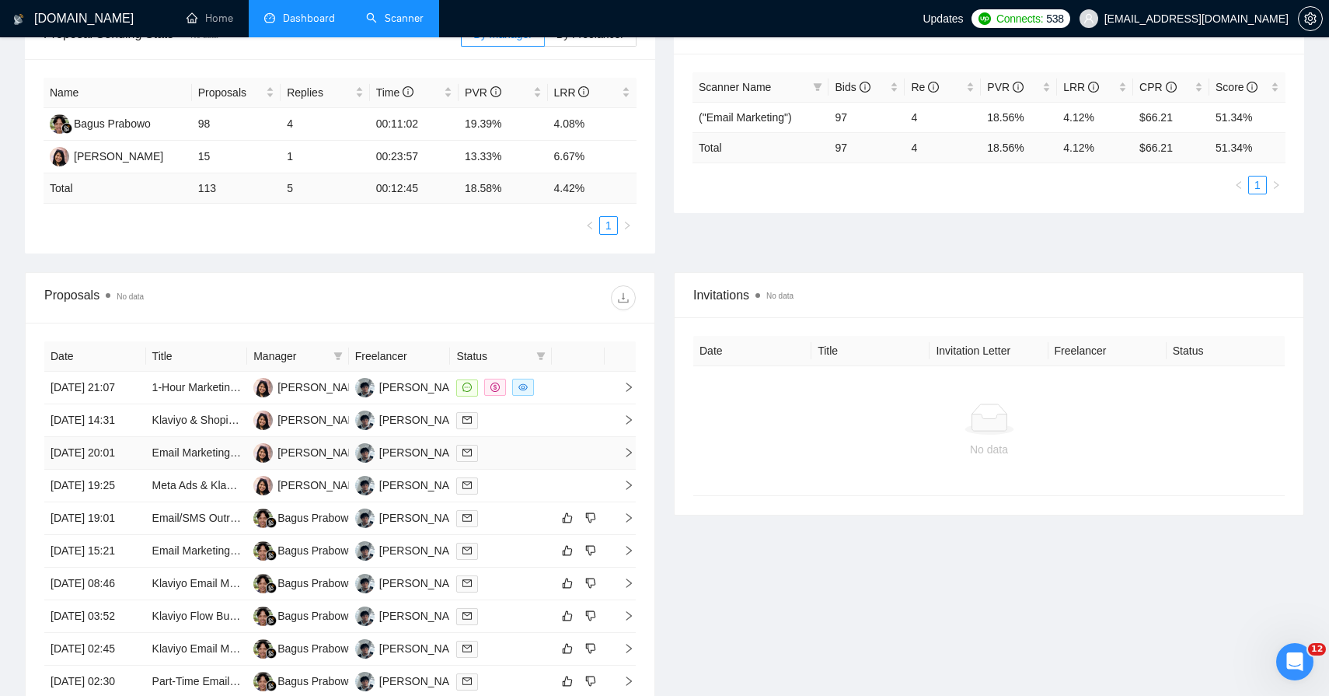
click at [539, 462] on div at bounding box center [500, 453] width 89 height 18
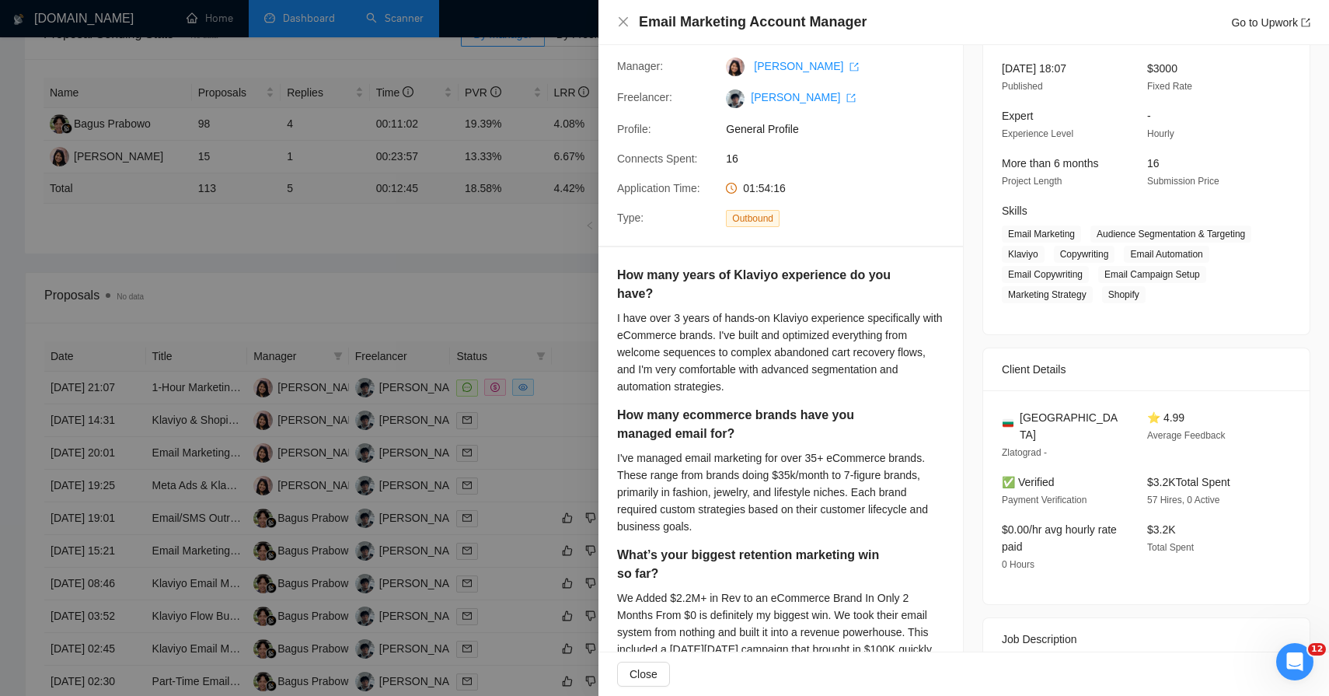
click at [423, 498] on div at bounding box center [664, 348] width 1329 height 696
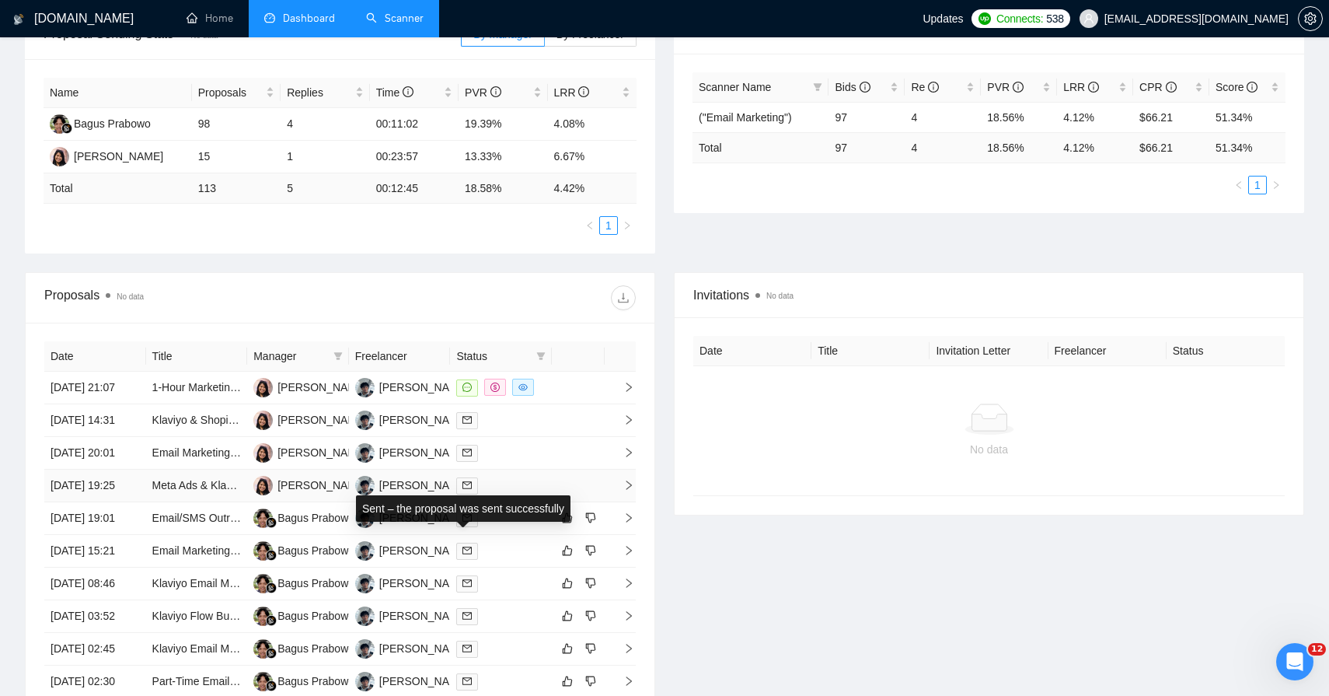
click at [546, 518] on div "Sent – the proposal was sent successfully" at bounding box center [463, 508] width 215 height 26
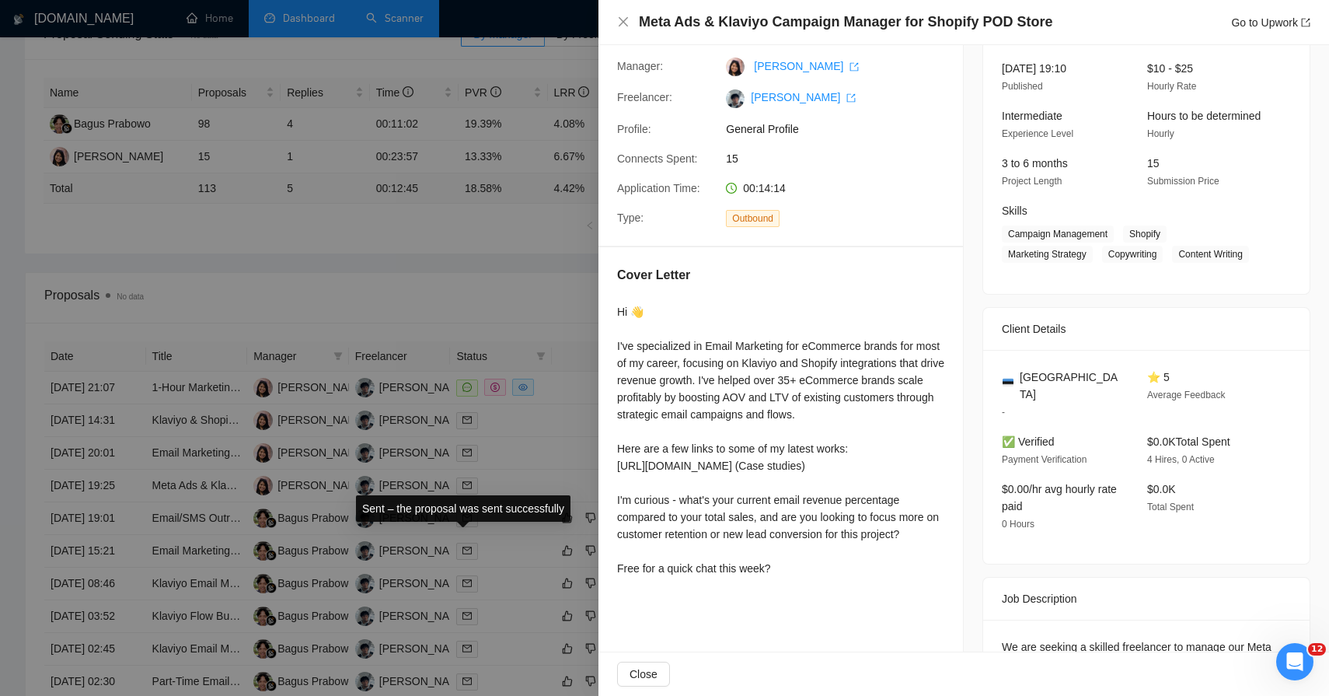
click at [334, 461] on div at bounding box center [664, 348] width 1329 height 696
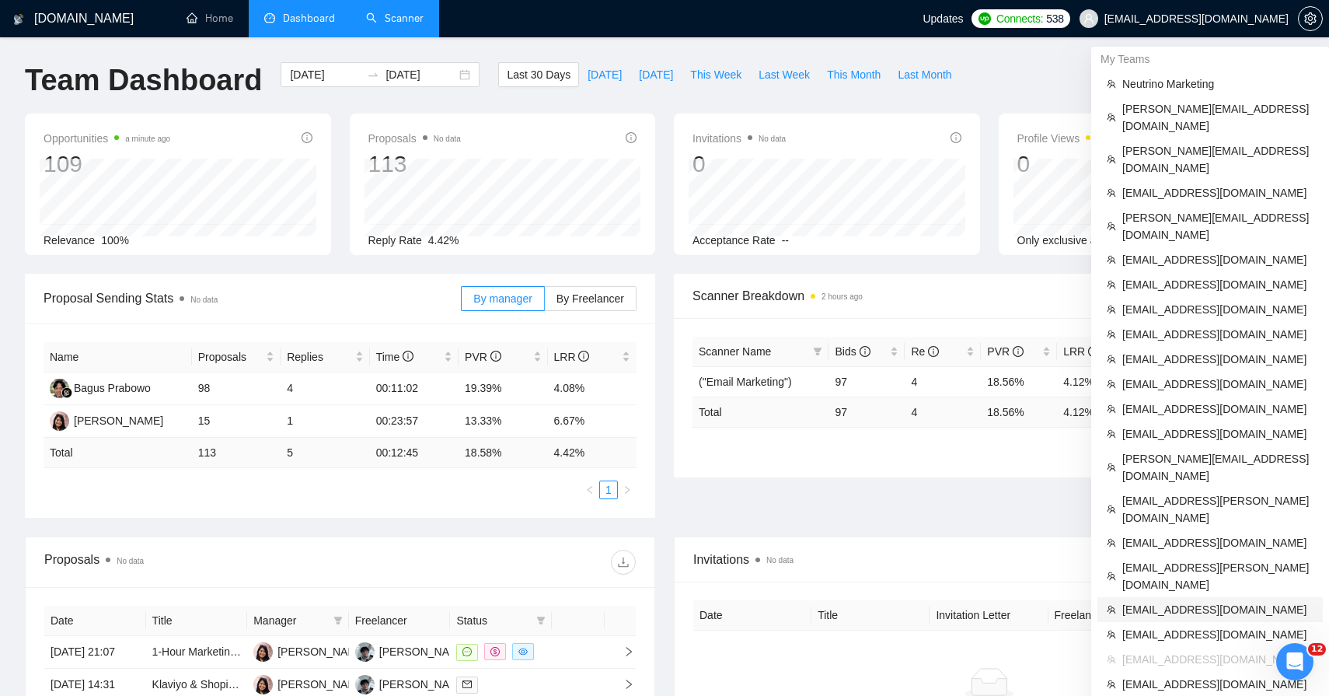
scroll to position [8, 0]
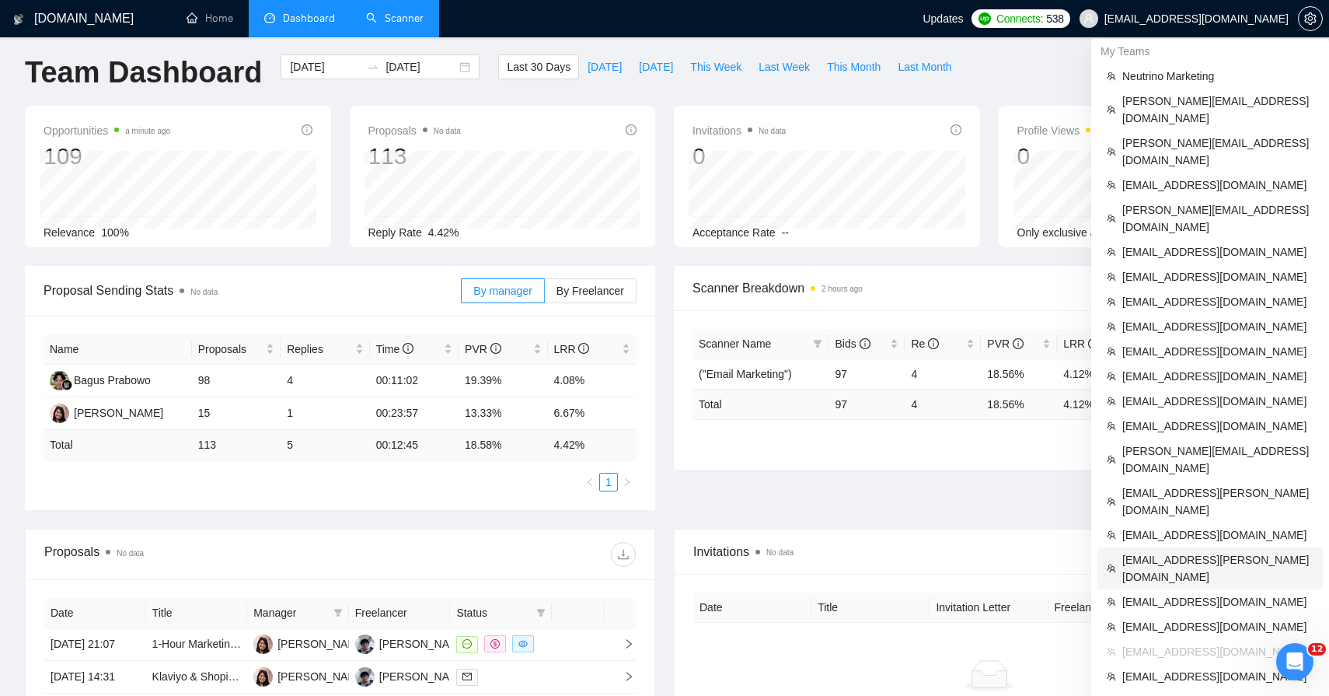
click at [1183, 551] on span "[EMAIL_ADDRESS][PERSON_NAME][DOMAIN_NAME]" at bounding box center [1217, 568] width 191 height 34
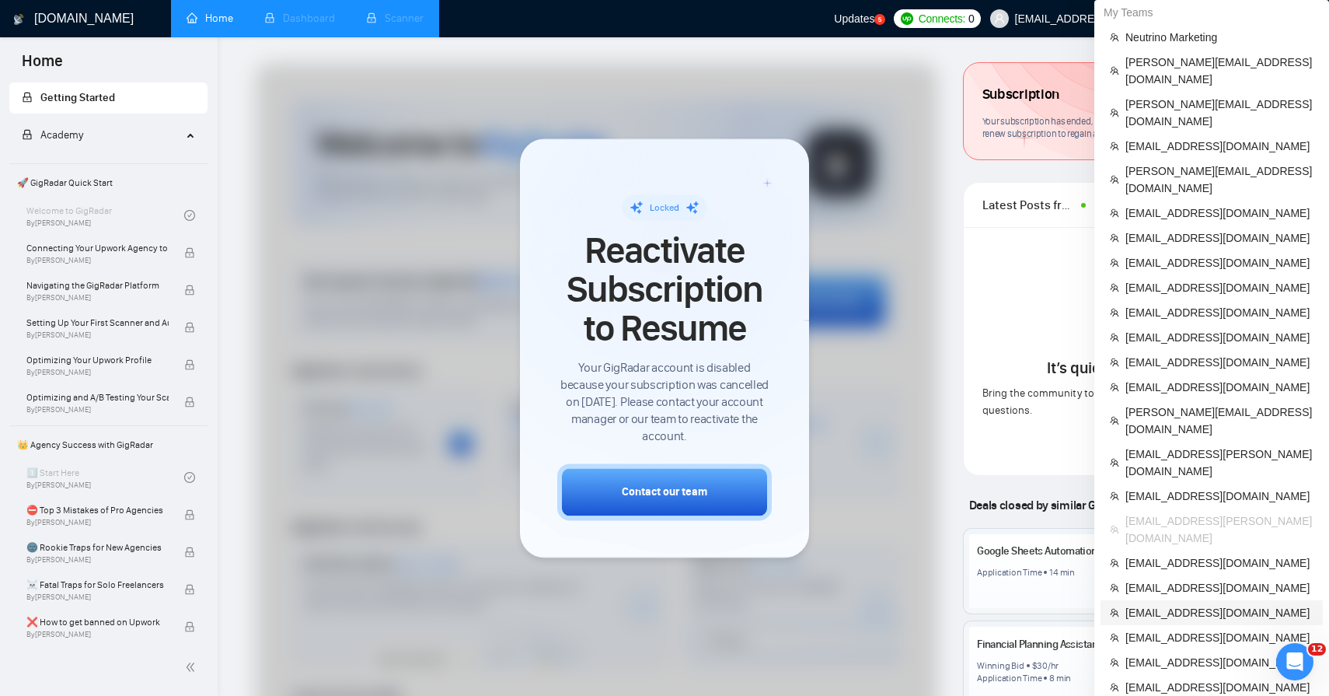
click at [1174, 604] on span "[EMAIL_ADDRESS][DOMAIN_NAME]" at bounding box center [1219, 612] width 188 height 17
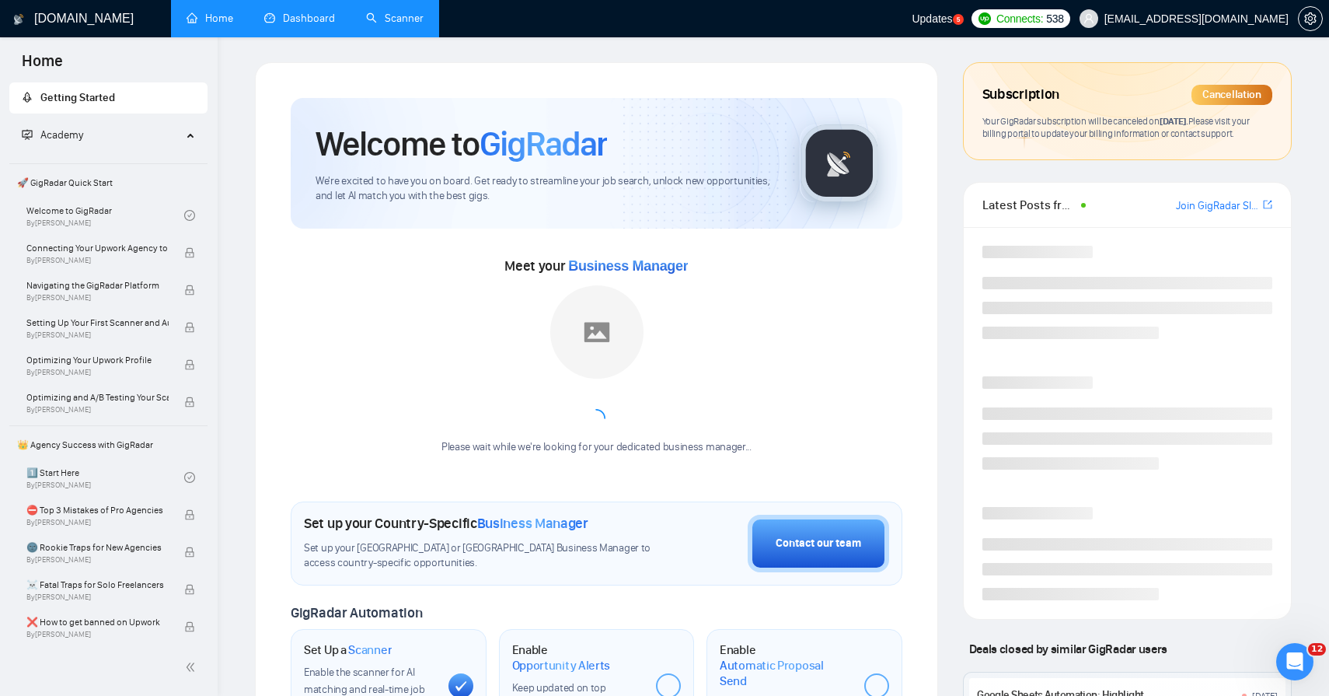
click at [319, 14] on link "Dashboard" at bounding box center [299, 18] width 71 height 13
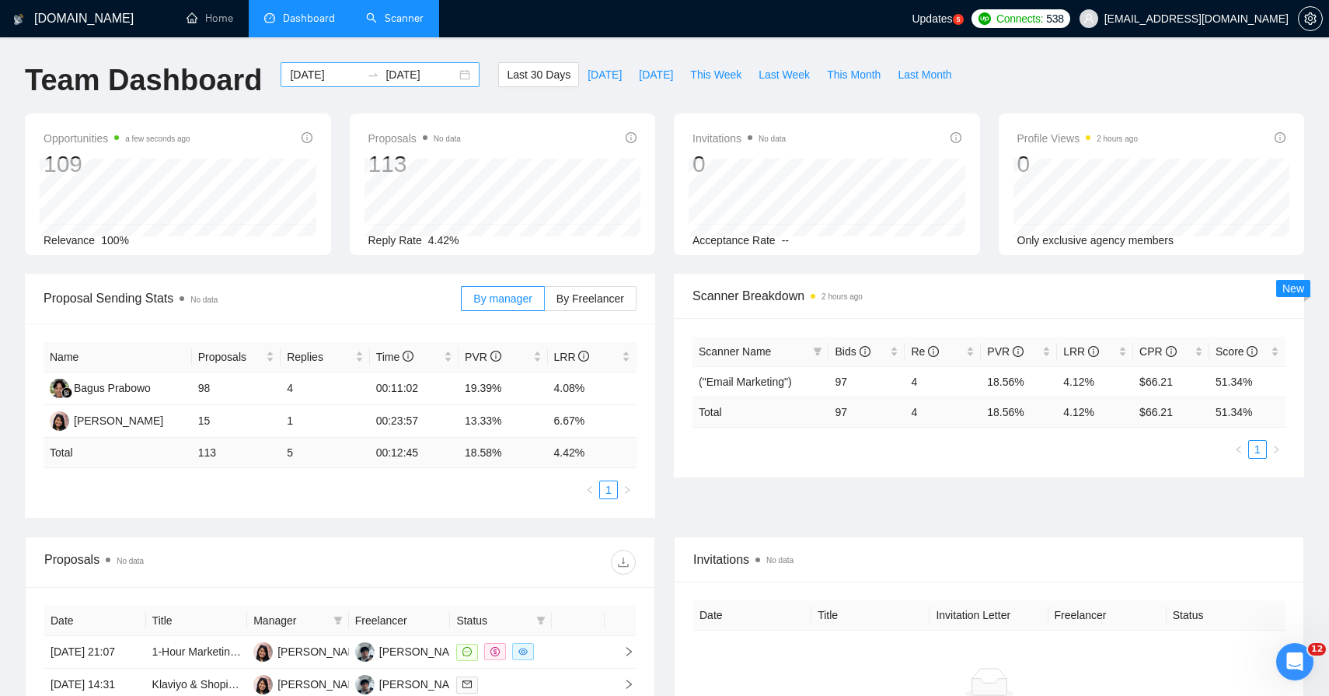
click at [326, 76] on input "[DATE]" at bounding box center [325, 74] width 71 height 17
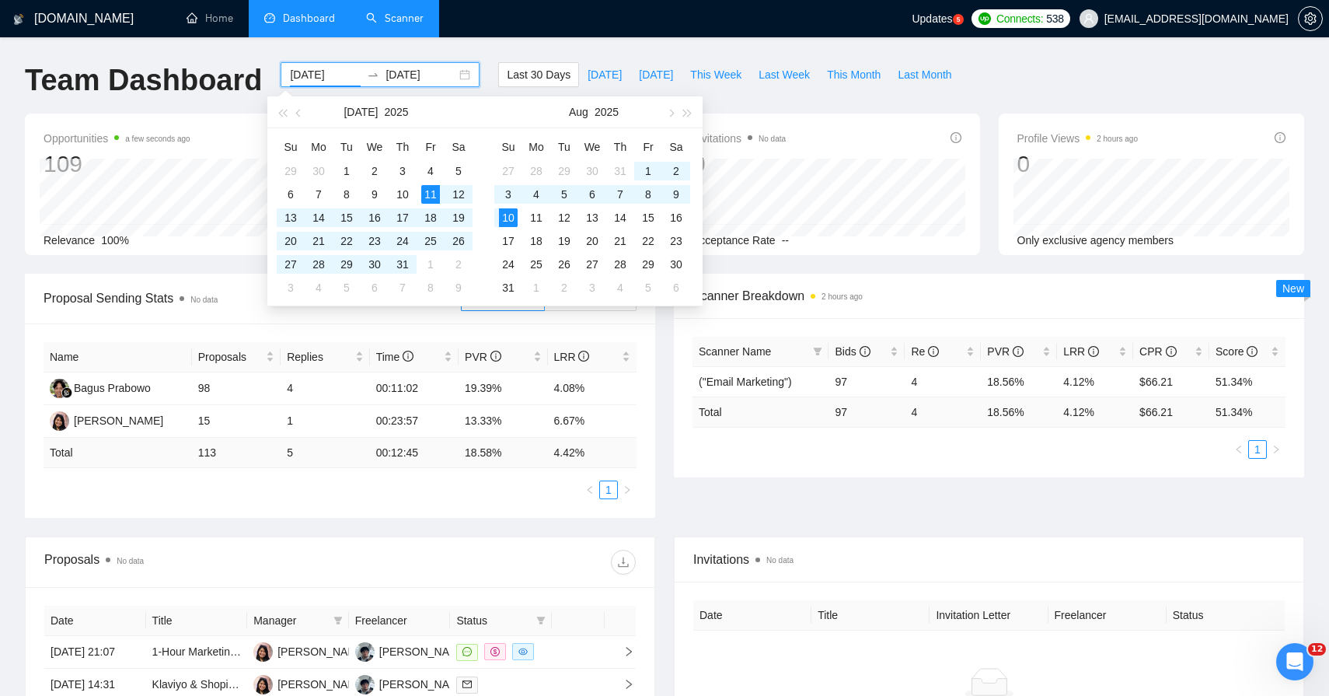
click at [367, 80] on icon "swap-right" at bounding box center [373, 74] width 12 height 12
click at [361, 68] on div at bounding box center [373, 74] width 25 height 12
click at [364, 58] on div "GigRadar.io Home Dashboard Scanner Updates 5 Connects: 538 varun@runjmedia.com …" at bounding box center [664, 575] width 1329 height 1151
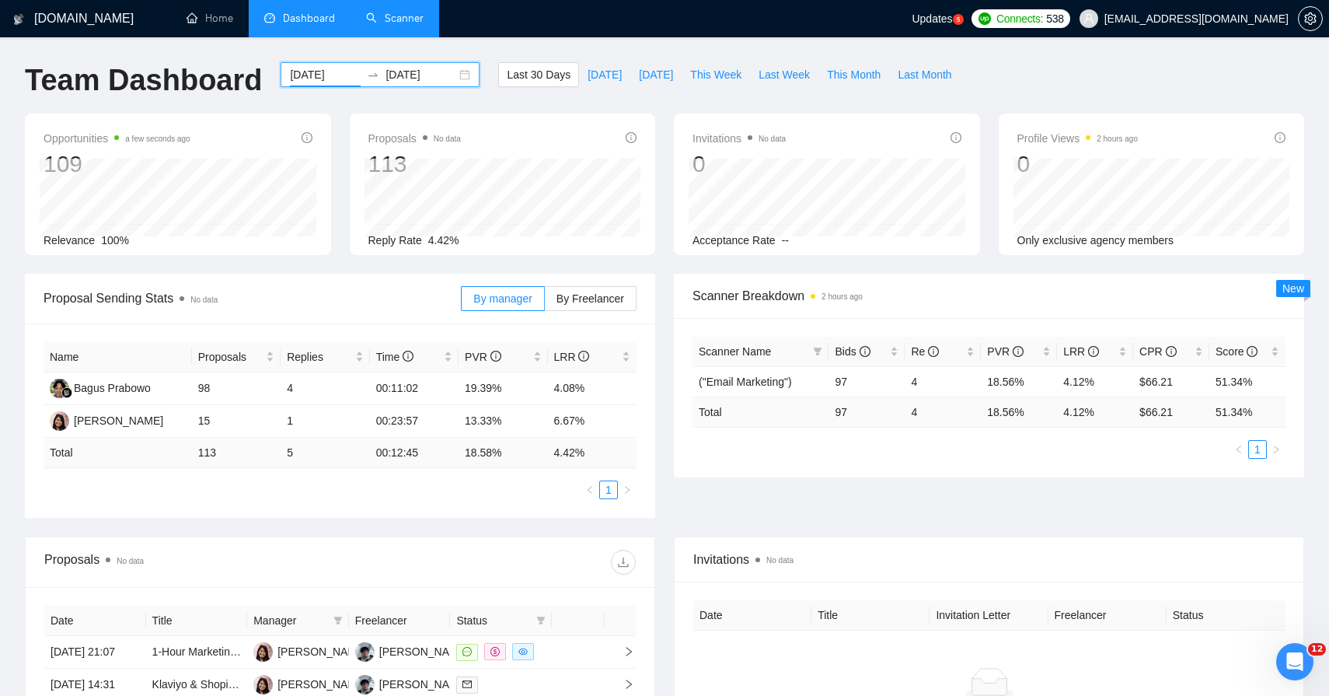
click at [340, 75] on input "[DATE]" at bounding box center [325, 74] width 71 height 17
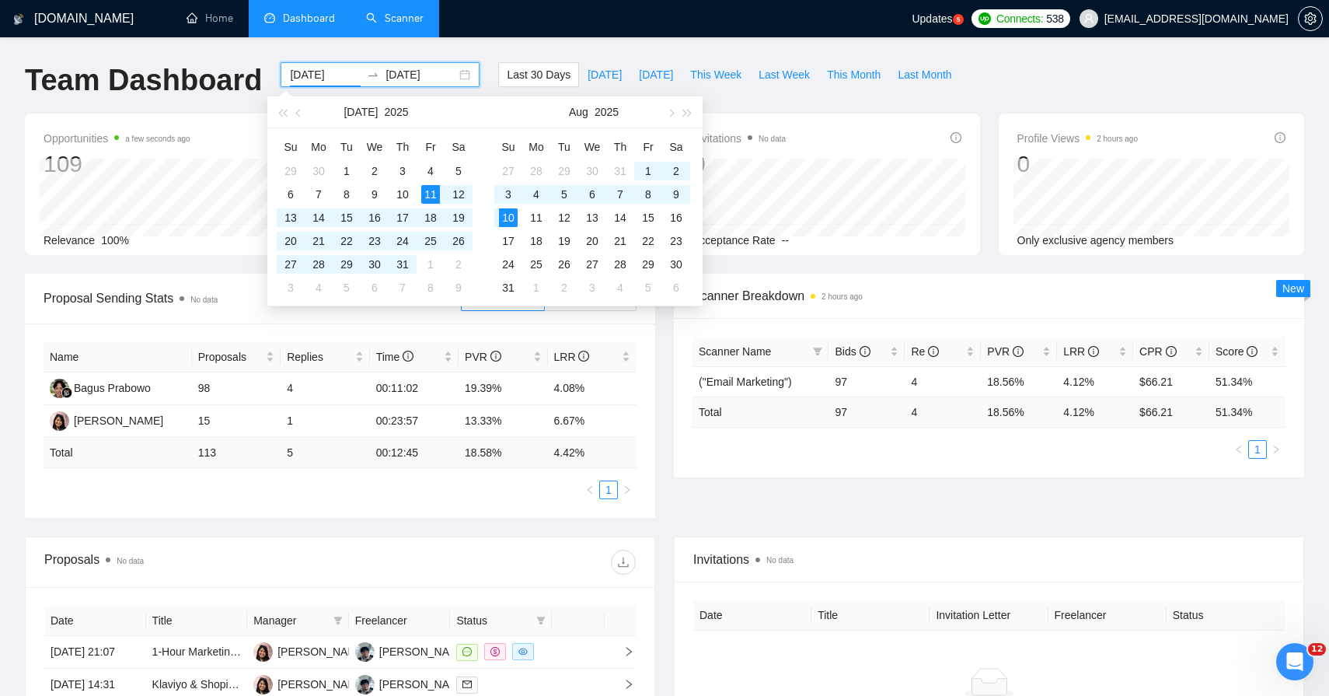
click at [323, 75] on input "[DATE]" at bounding box center [325, 74] width 71 height 17
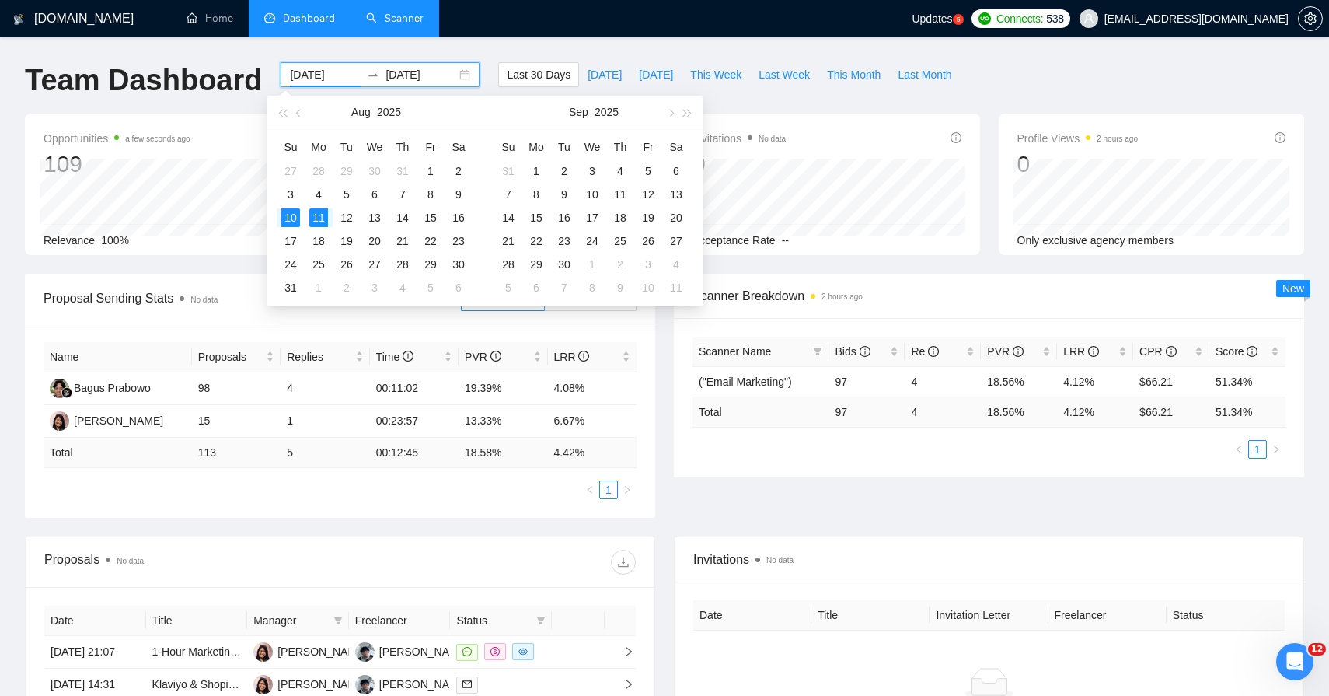
click at [340, 76] on input "2025-08-11" at bounding box center [325, 74] width 71 height 17
type input "2025-08-11"
click at [540, 222] on div "11" at bounding box center [536, 217] width 19 height 19
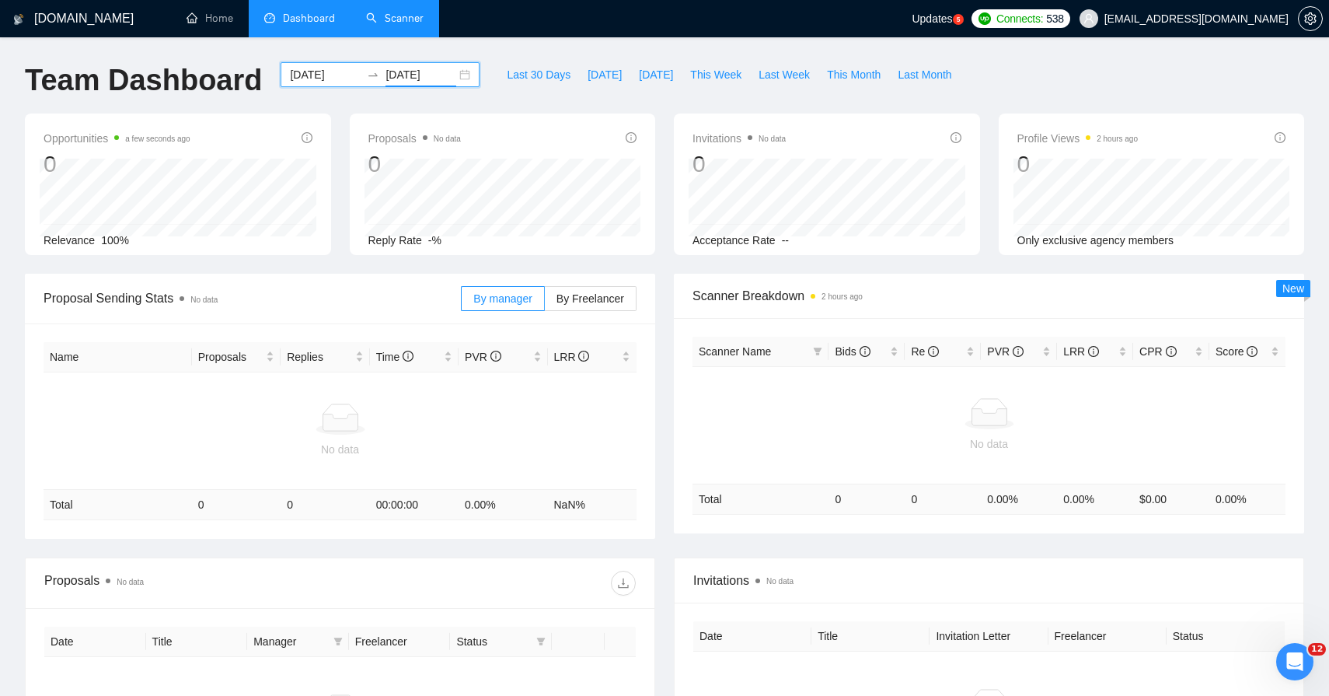
click at [321, 65] on div "2025-08-11 2025-08-11" at bounding box center [380, 74] width 199 height 25
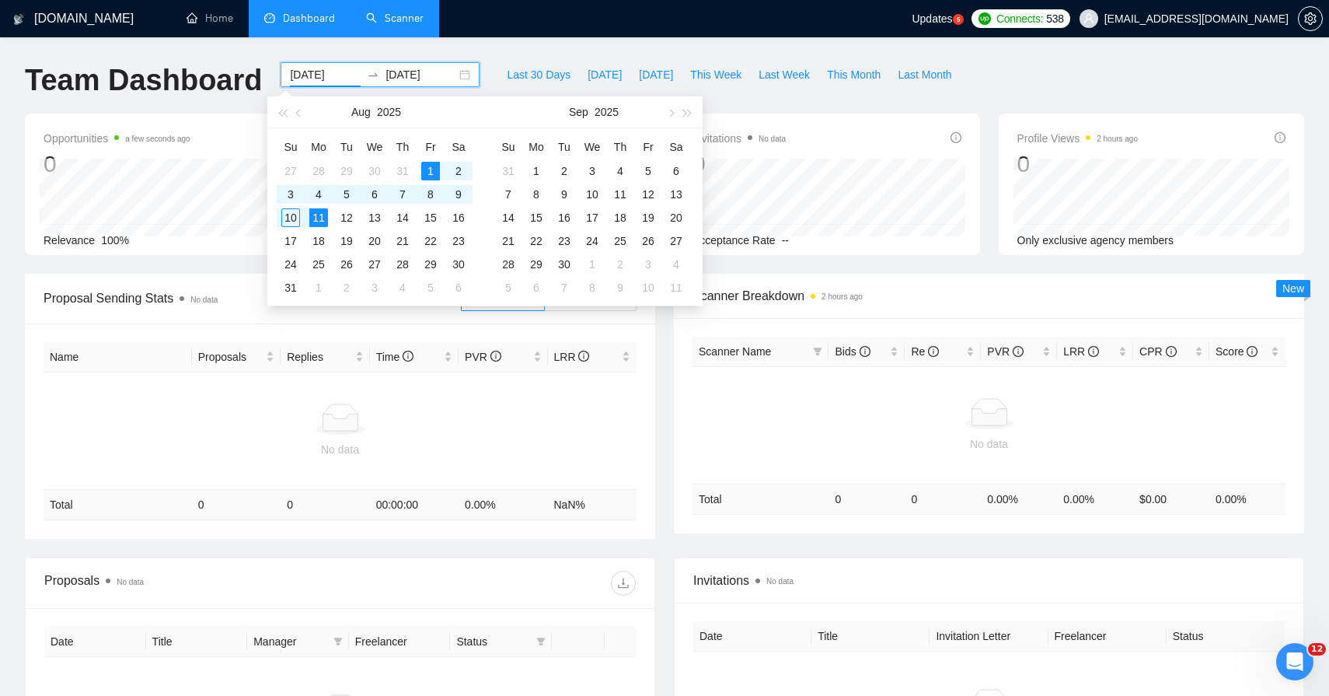
type input "2025-08-01"
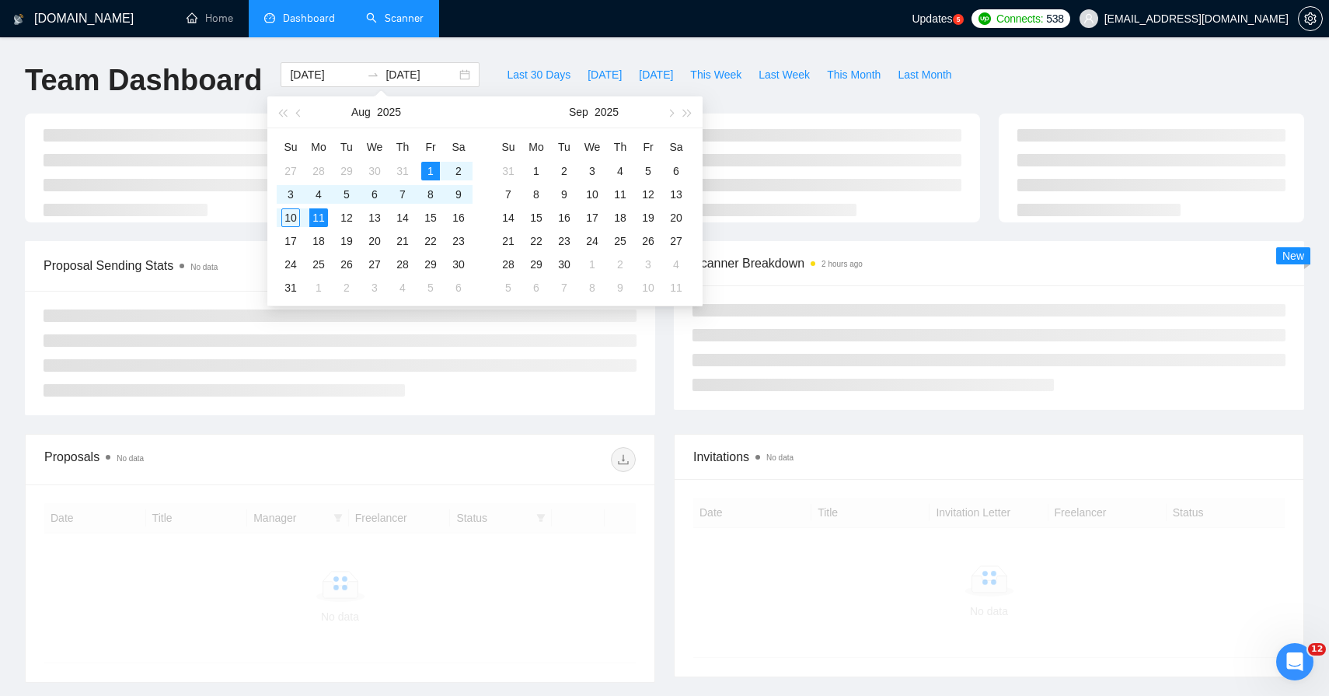
click at [238, 101] on div "Team Dashboard" at bounding box center [144, 87] width 256 height 51
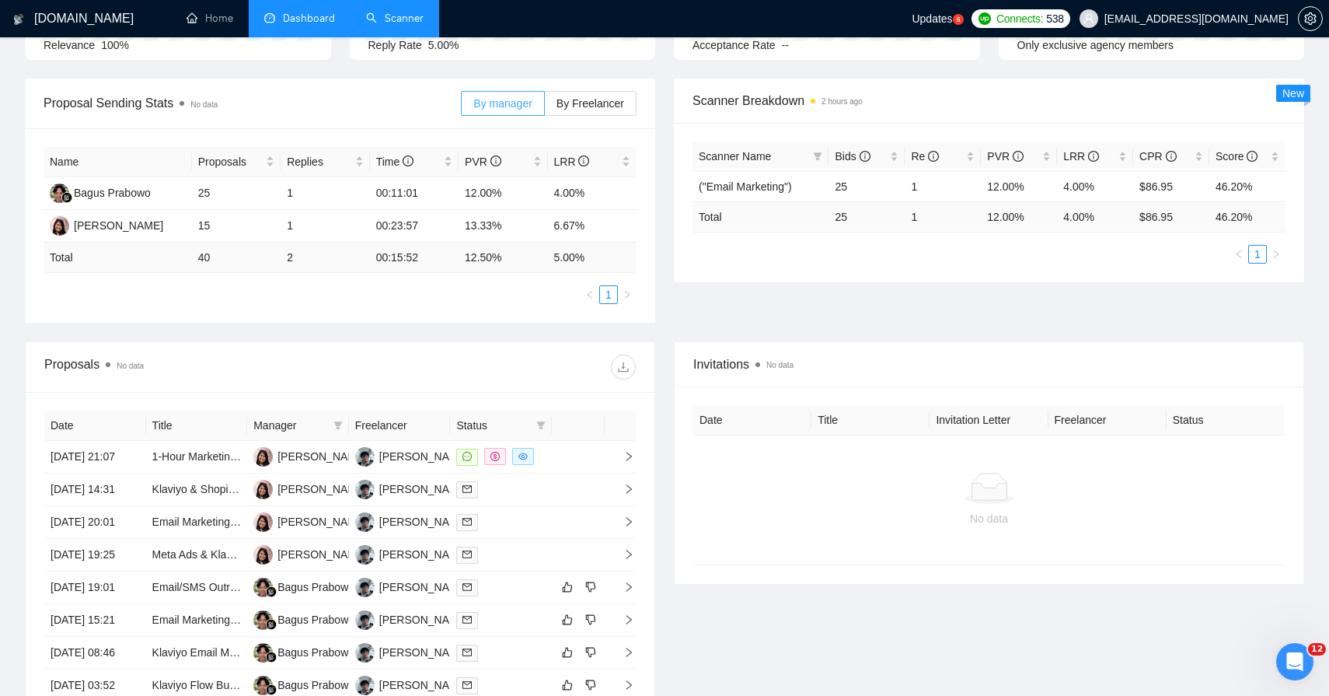
scroll to position [217, 0]
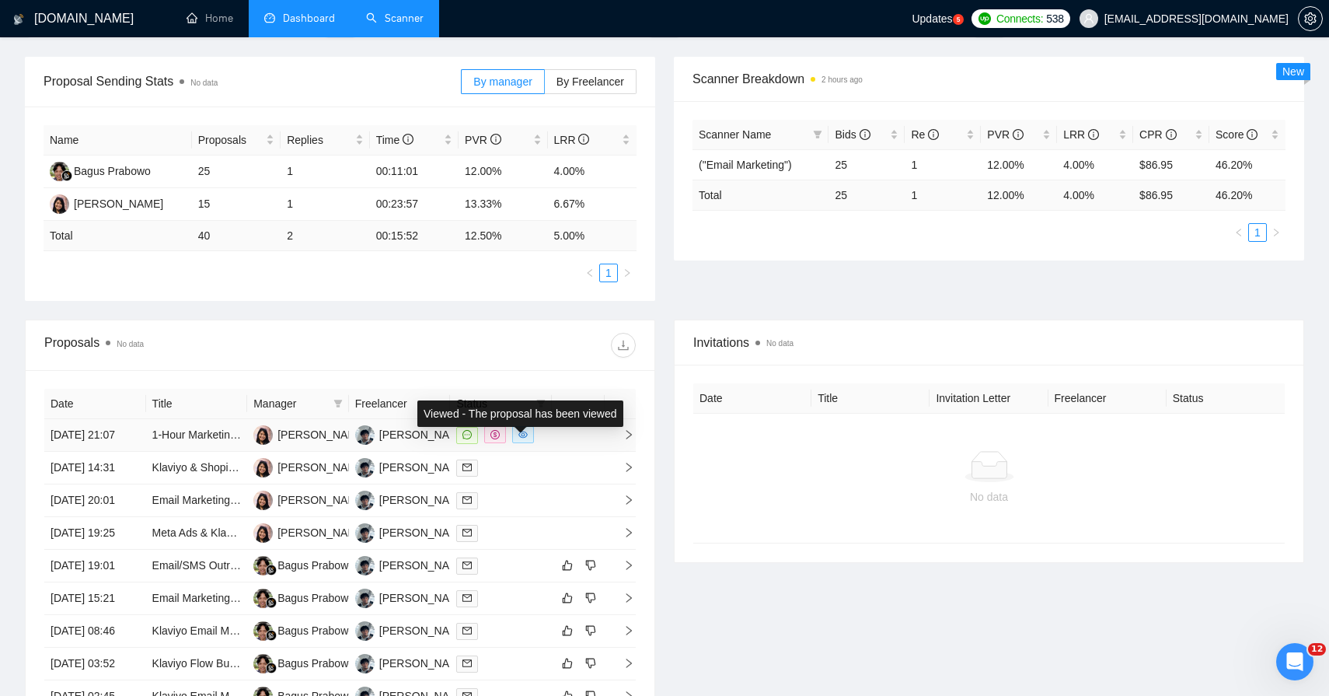
click at [577, 442] on td at bounding box center [578, 435] width 53 height 33
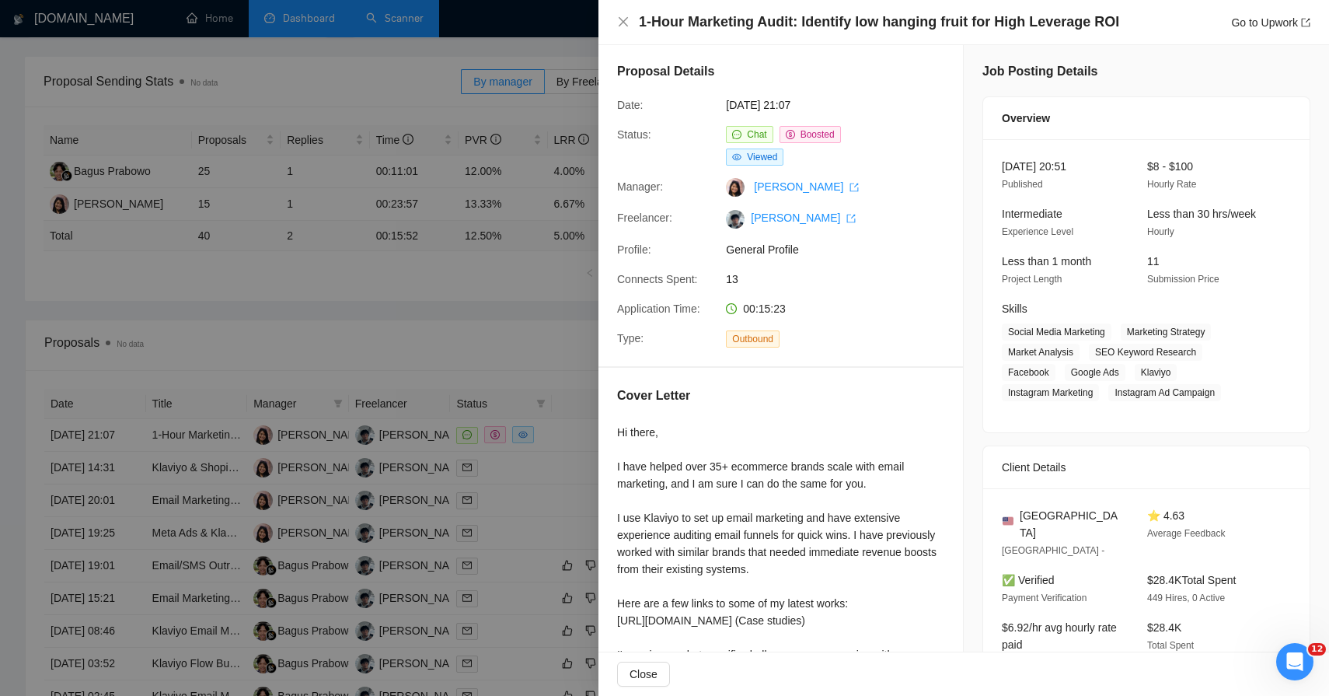
scroll to position [0, 0]
click at [797, 187] on link "Kamila Laila" at bounding box center [806, 188] width 105 height 12
click at [475, 474] on div at bounding box center [664, 348] width 1329 height 696
